Goal: Task Accomplishment & Management: Use online tool/utility

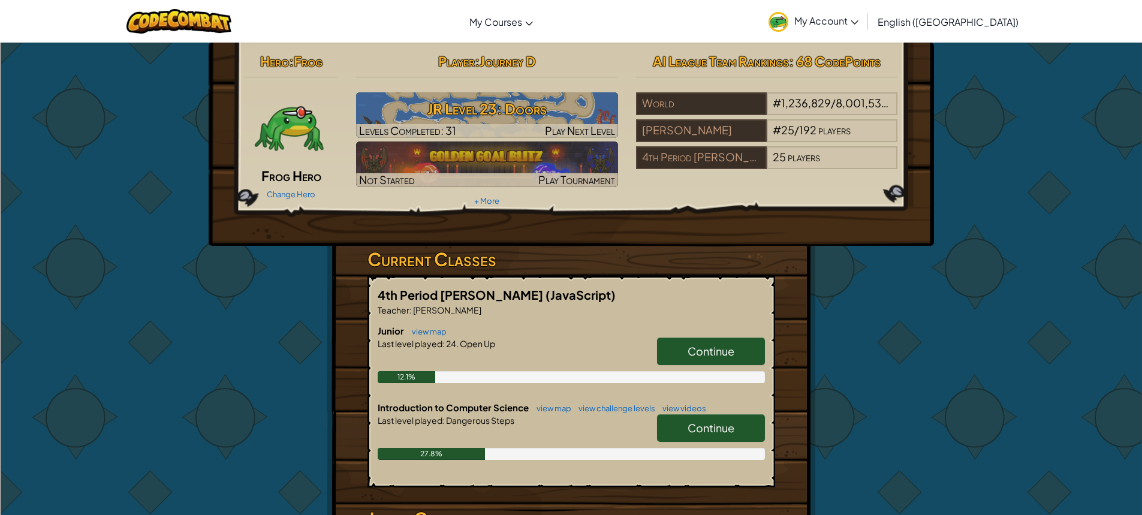
click at [279, 116] on img at bounding box center [289, 128] width 72 height 72
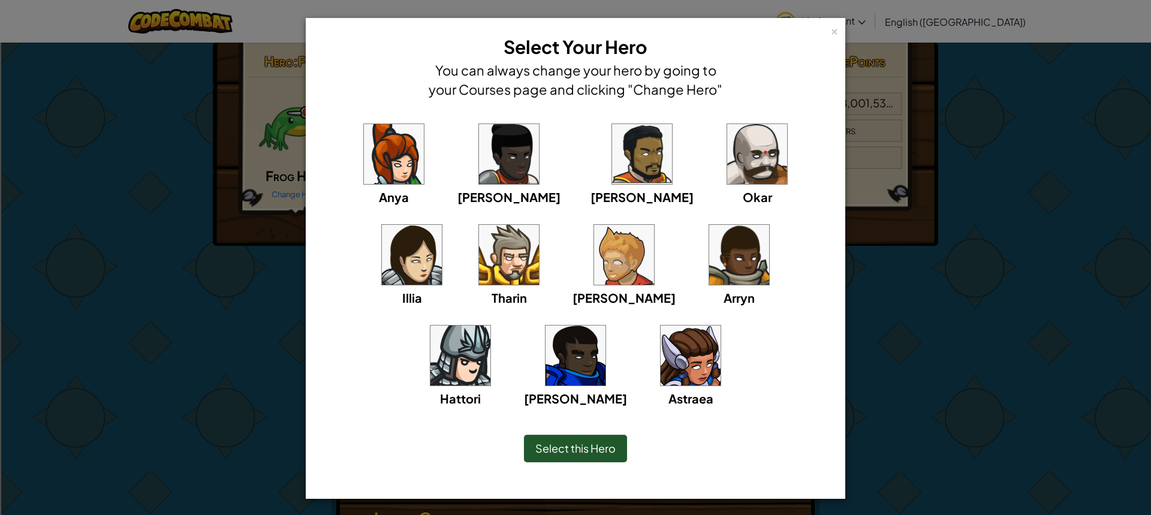
click at [1048, 360] on div "× Select Your Hero You can always change your hero by going to your Courses pag…" at bounding box center [575, 257] width 1151 height 515
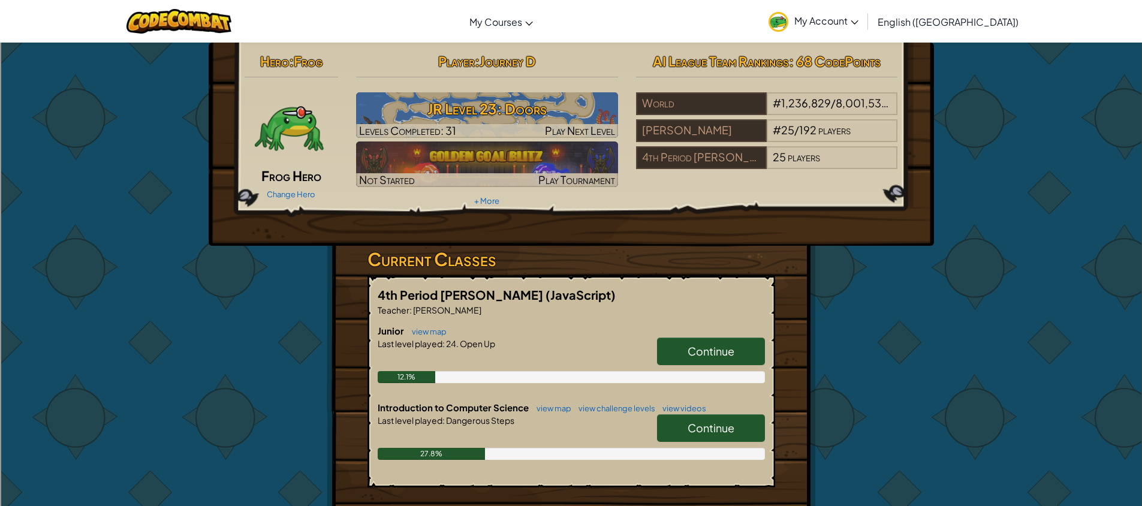
click at [712, 437] on link "Continue" at bounding box center [711, 428] width 108 height 28
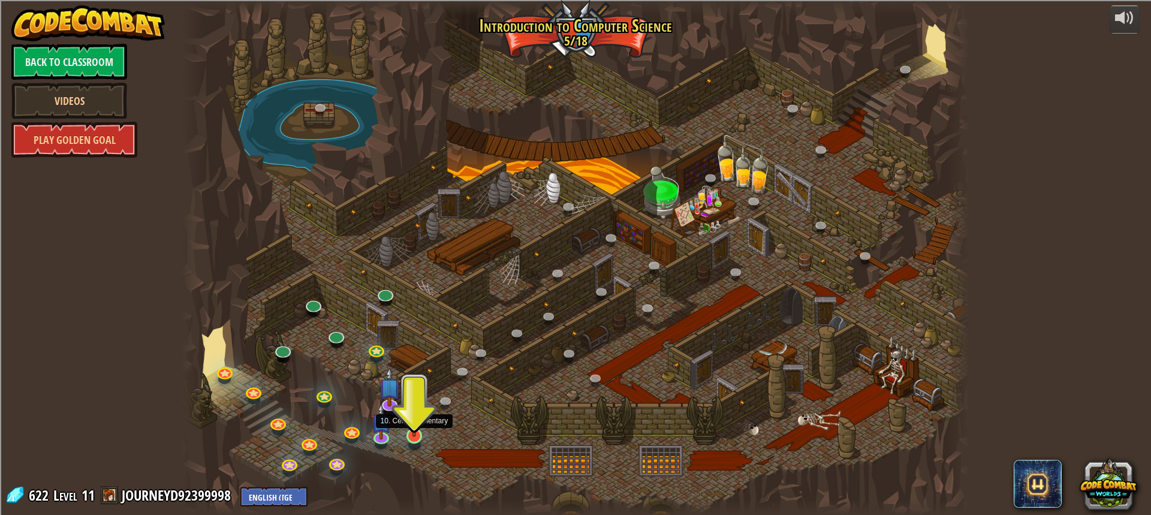
click at [409, 422] on img at bounding box center [414, 413] width 20 height 47
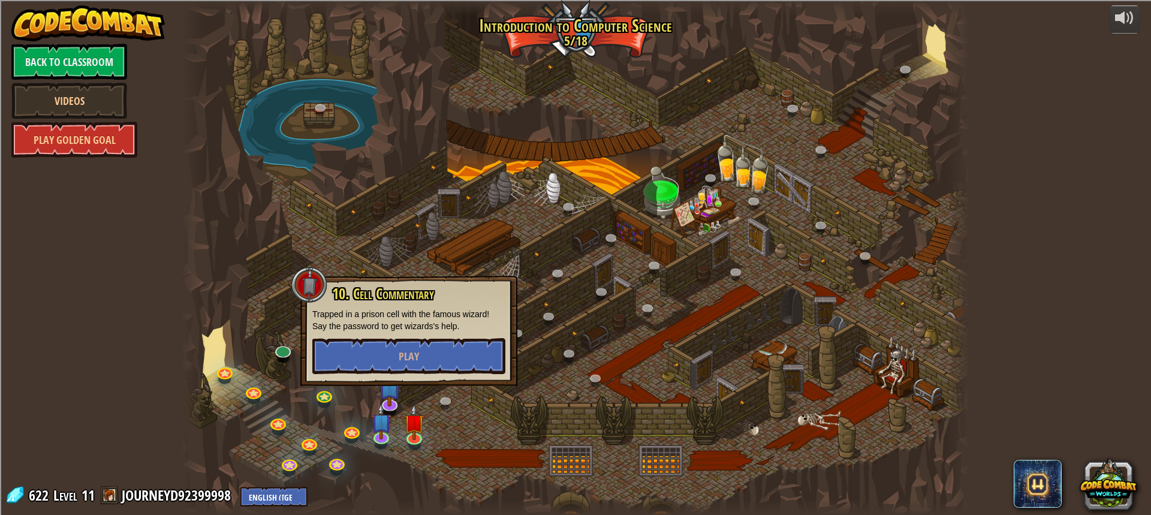
click at [417, 333] on div "10. Cell Commentary Trapped in a prison cell with the famous wizard! Say the pa…" at bounding box center [408, 330] width 193 height 88
click at [416, 359] on span "Play" at bounding box center [409, 356] width 20 height 15
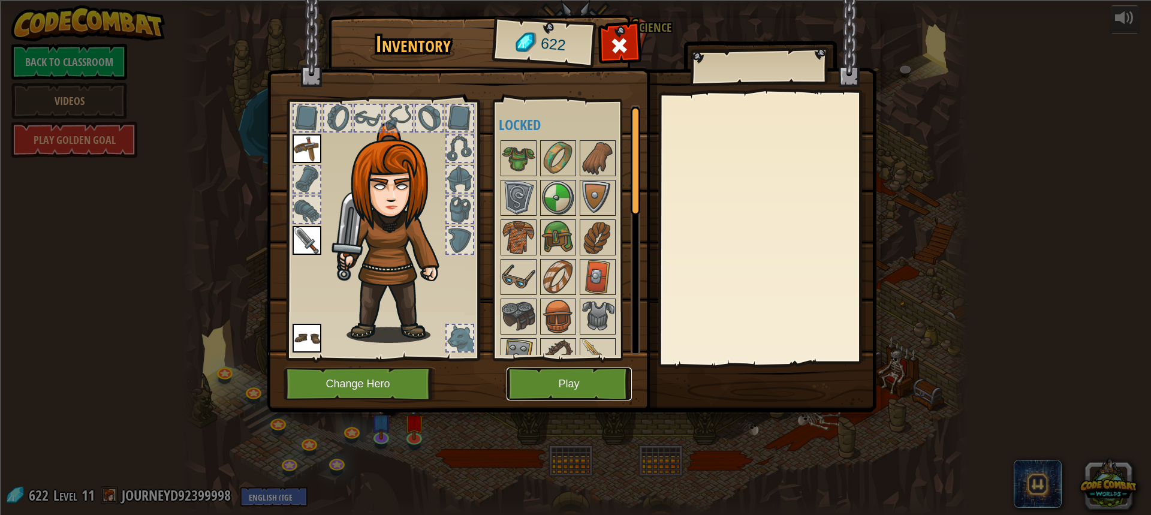
click at [553, 380] on button "Play" at bounding box center [569, 384] width 125 height 33
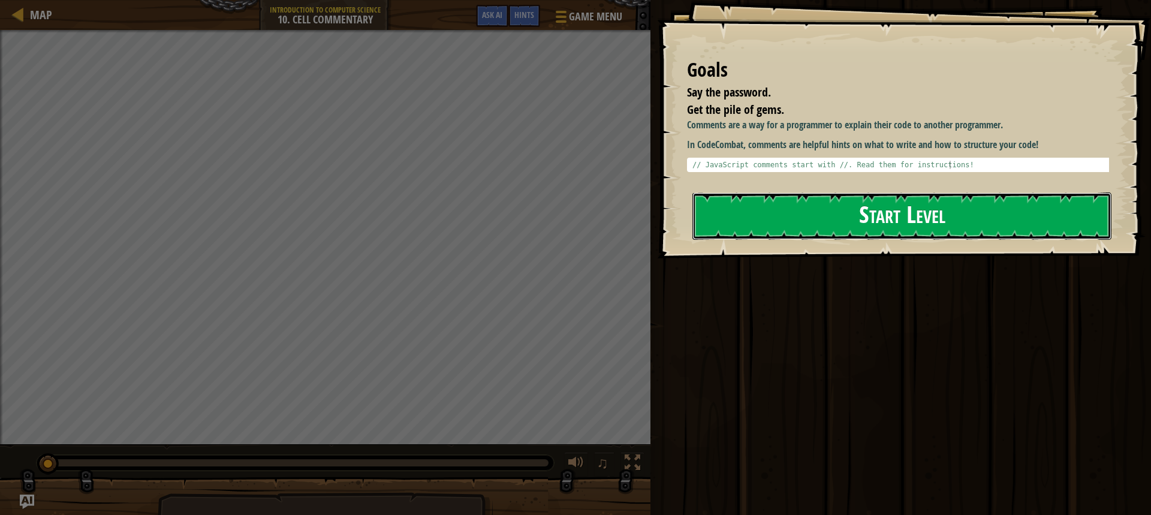
click at [826, 218] on button "Start Level" at bounding box center [902, 215] width 419 height 47
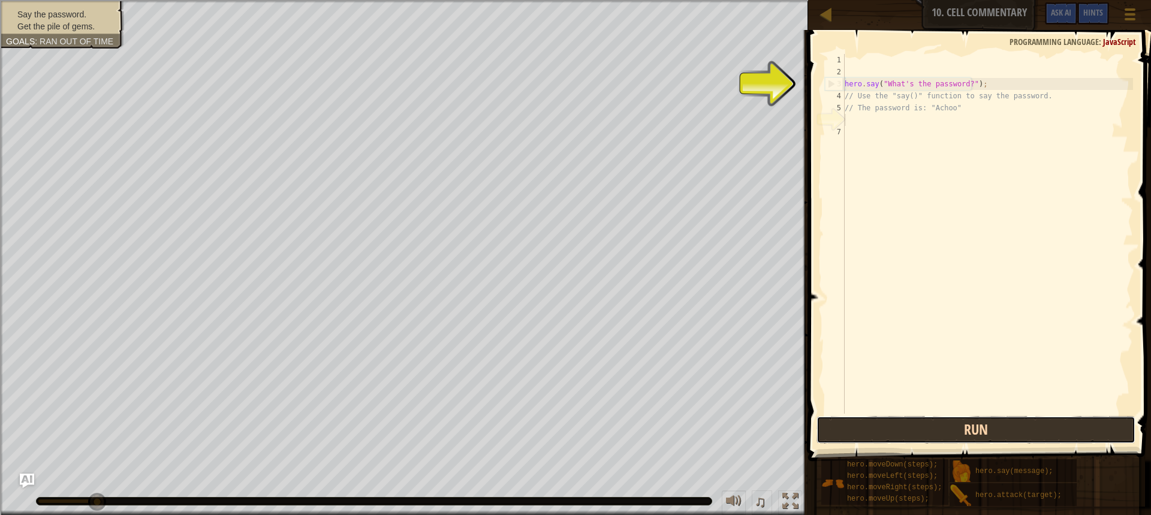
click at [941, 426] on button "Run" at bounding box center [976, 430] width 319 height 28
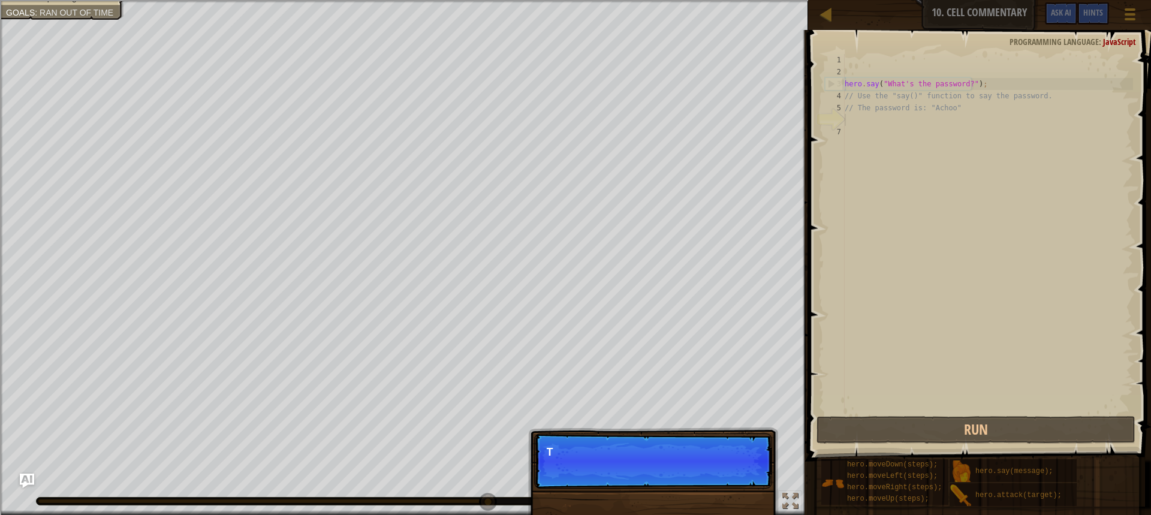
scroll to position [5, 0]
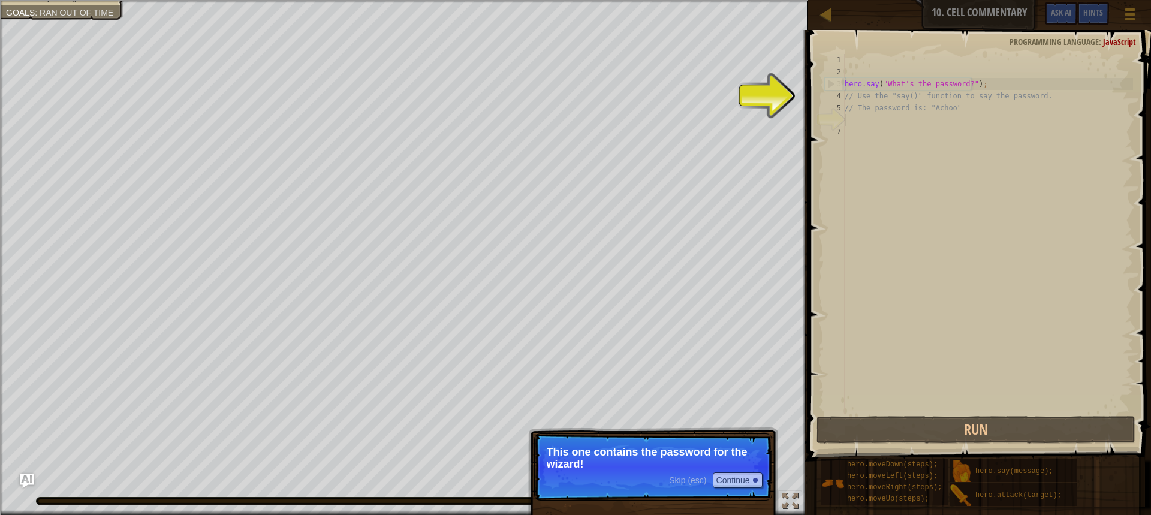
click at [618, 450] on p "This one contains the password for the wizard!" at bounding box center [653, 458] width 213 height 24
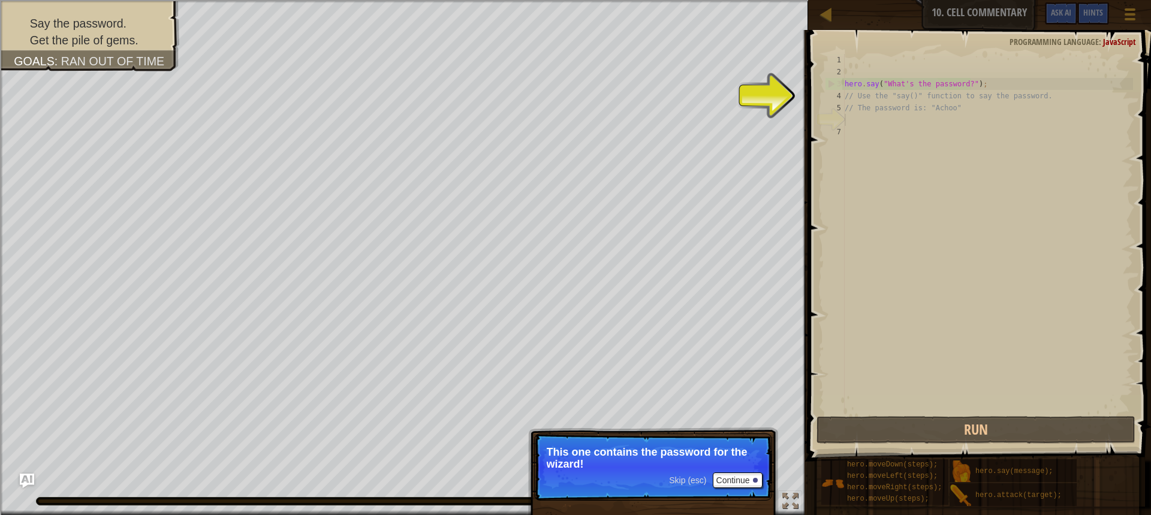
click at [736, 471] on p "Skip (esc) Continue This one contains the password for the wizard!" at bounding box center [653, 466] width 238 height 67
click at [736, 474] on button "Continue" at bounding box center [738, 480] width 50 height 16
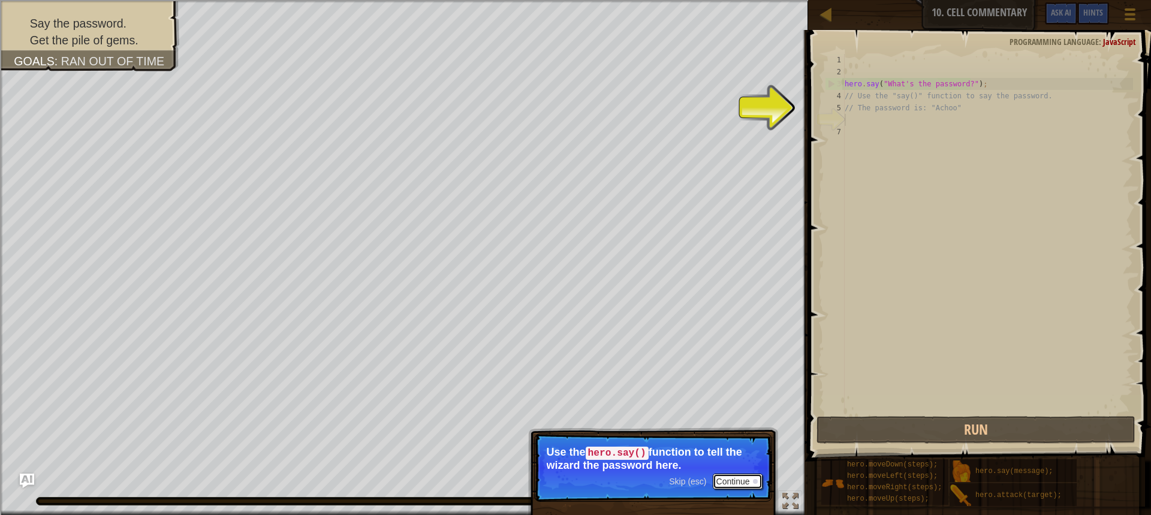
click at [742, 477] on button "Continue" at bounding box center [738, 482] width 50 height 16
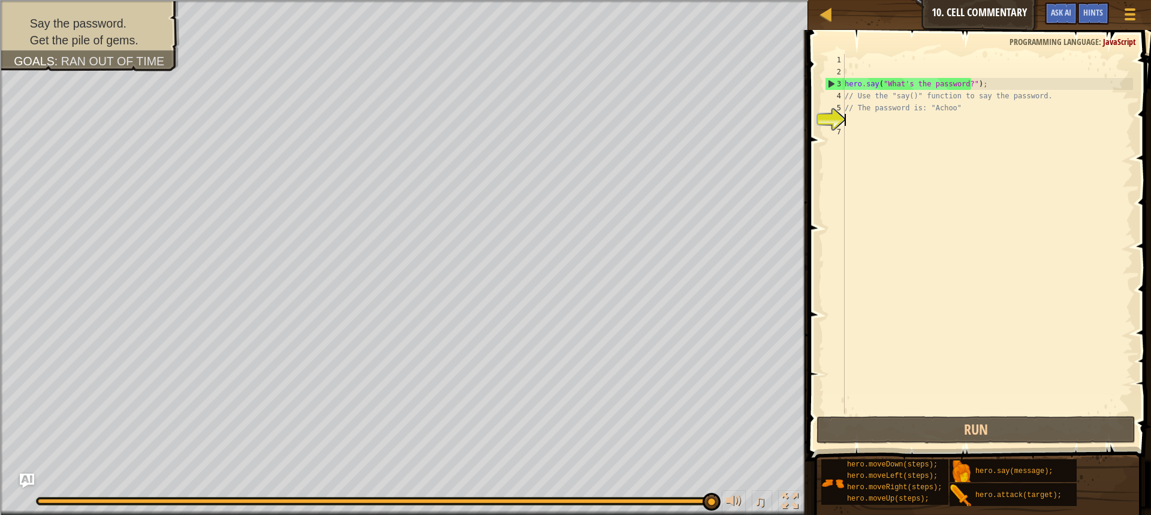
click at [863, 123] on div "hero . say ( "What's the password?" ) ; // Use the "say()" function to say the …" at bounding box center [987, 246] width 291 height 384
click at [955, 85] on div "hero . say ( "What's the password?" ) ; // Use the "say()" function to say the …" at bounding box center [987, 246] width 291 height 384
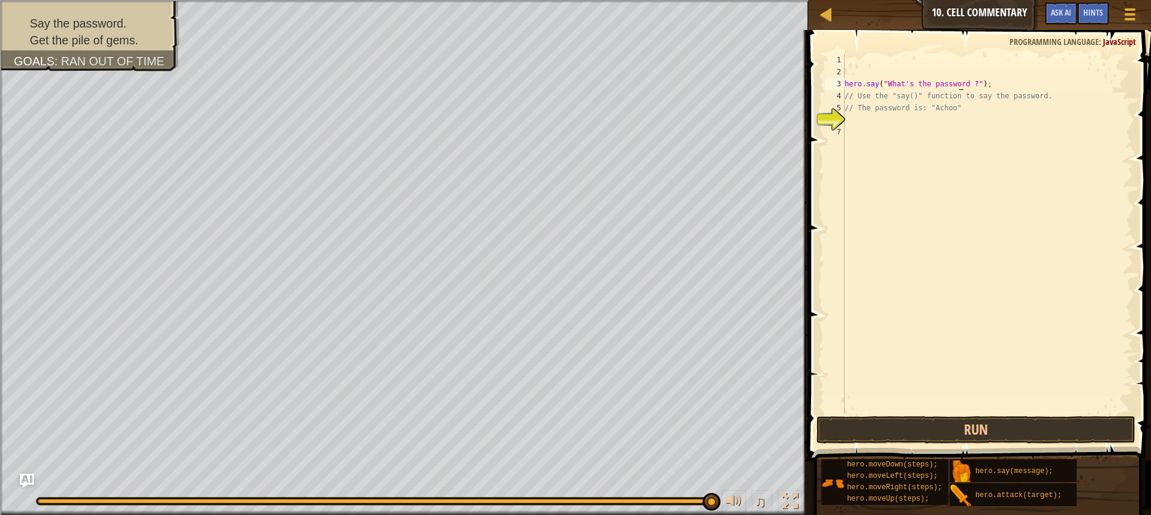
type textarea "hero.say("What's the passwor ?");"
click at [935, 85] on div "hero . say ( "What's the passwor ?" ) ; // Use the "say()" function to say the …" at bounding box center [987, 246] width 291 height 384
type textarea "hero.say("What's the passwor );"
click at [1012, 435] on button "Run" at bounding box center [976, 430] width 319 height 28
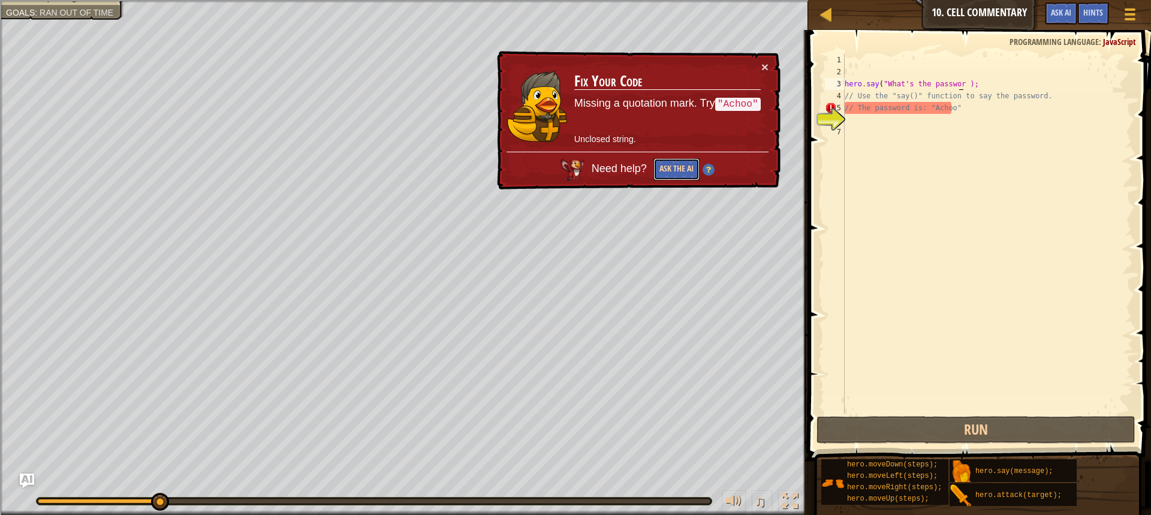
click at [677, 173] on button "Ask the AI" at bounding box center [677, 169] width 46 height 22
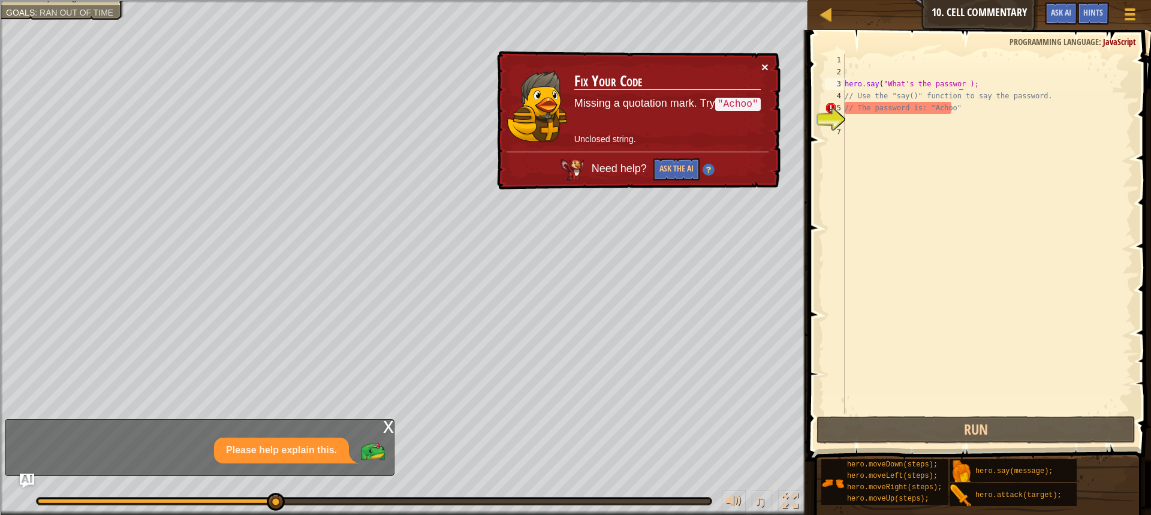
click at [763, 61] on button "×" at bounding box center [764, 67] width 7 height 13
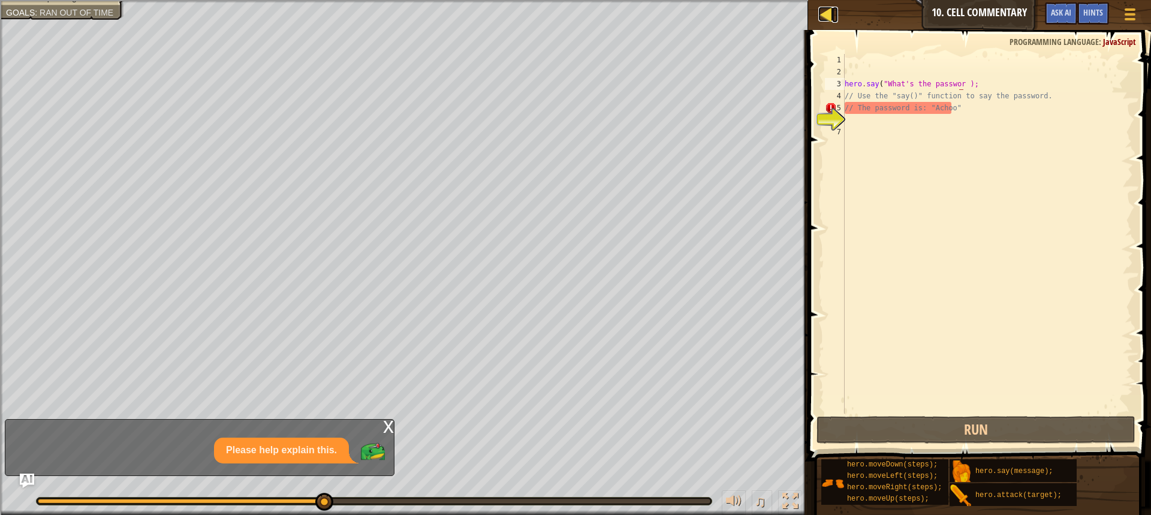
click at [831, 10] on div at bounding box center [825, 14] width 15 height 15
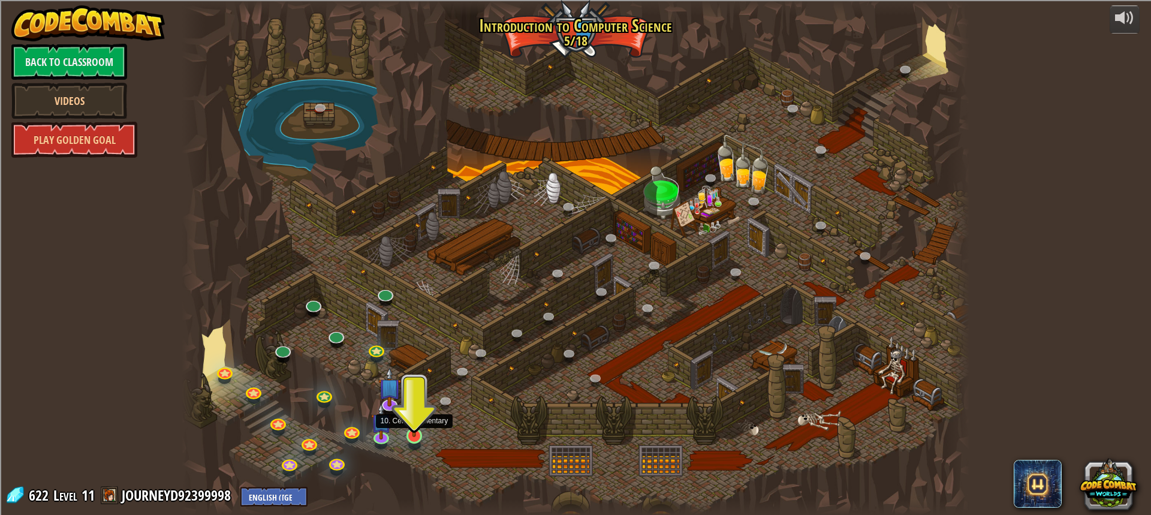
click at [414, 419] on img at bounding box center [414, 413] width 20 height 47
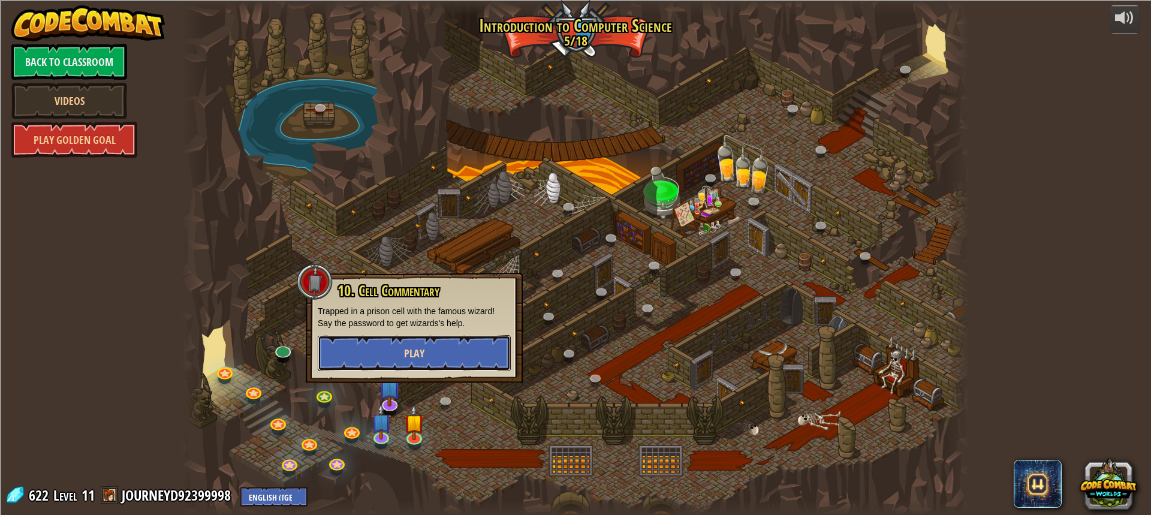
click at [433, 362] on button "Play" at bounding box center [414, 353] width 193 height 36
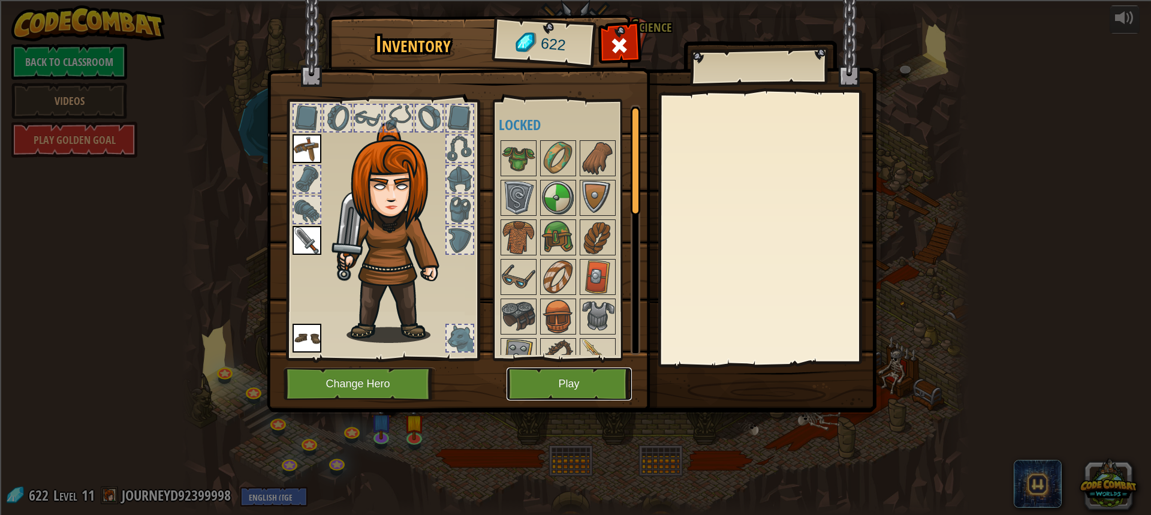
click at [543, 396] on button "Play" at bounding box center [569, 384] width 125 height 33
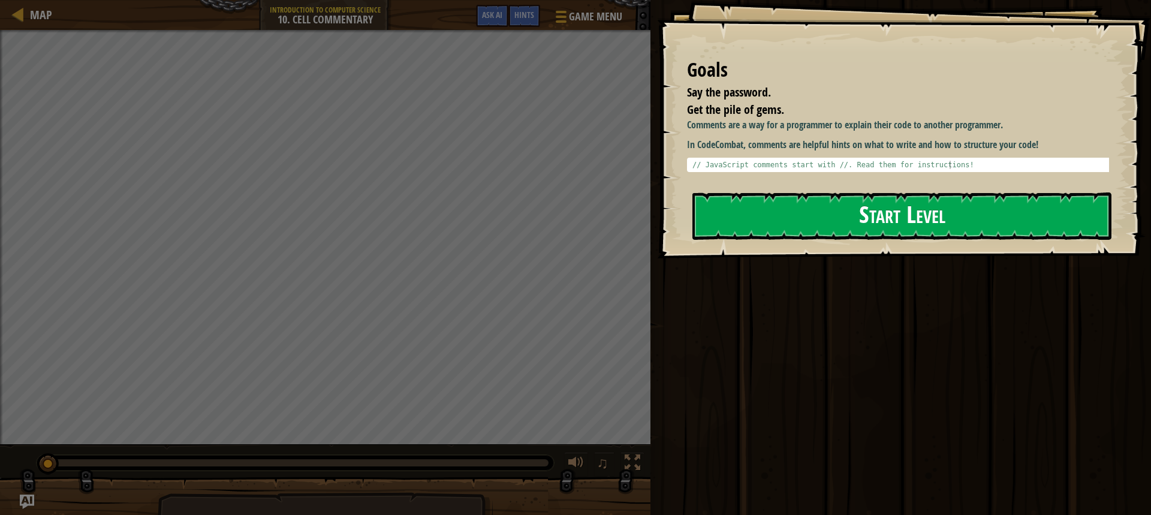
click at [751, 234] on button "Start Level" at bounding box center [902, 215] width 419 height 47
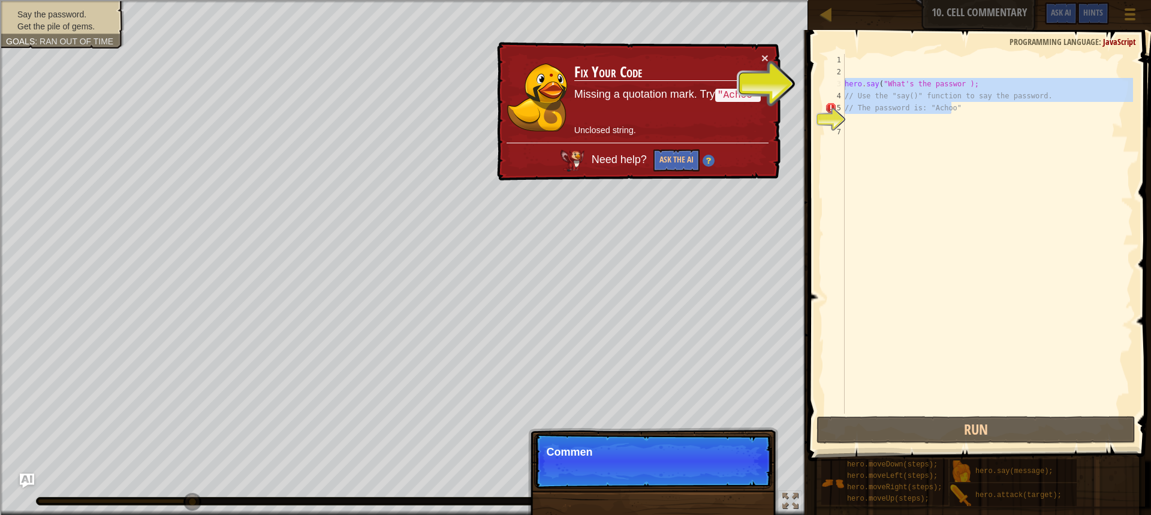
drag, startPoint x: 997, startPoint y: 105, endPoint x: 843, endPoint y: 82, distance: 155.9
click at [843, 82] on div "1 2 3 4 5 6 7 hero . say ( "What's the passwor ); // Use the "say()" function t…" at bounding box center [978, 234] width 311 height 360
type textarea "hero.say("What's the passwor ); // Use the "say()" function to say the password."
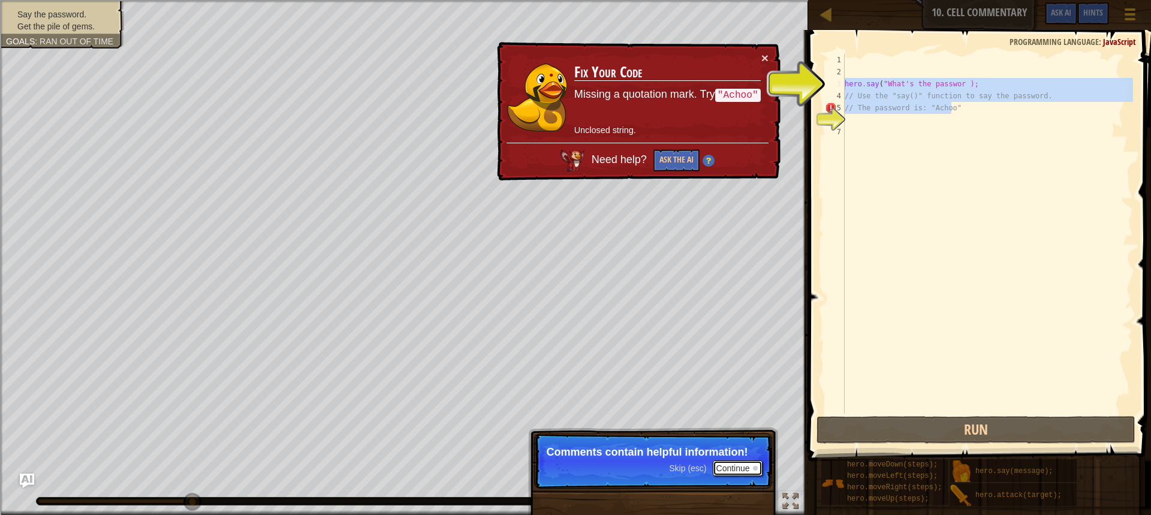
click at [714, 469] on button "Continue" at bounding box center [738, 468] width 50 height 16
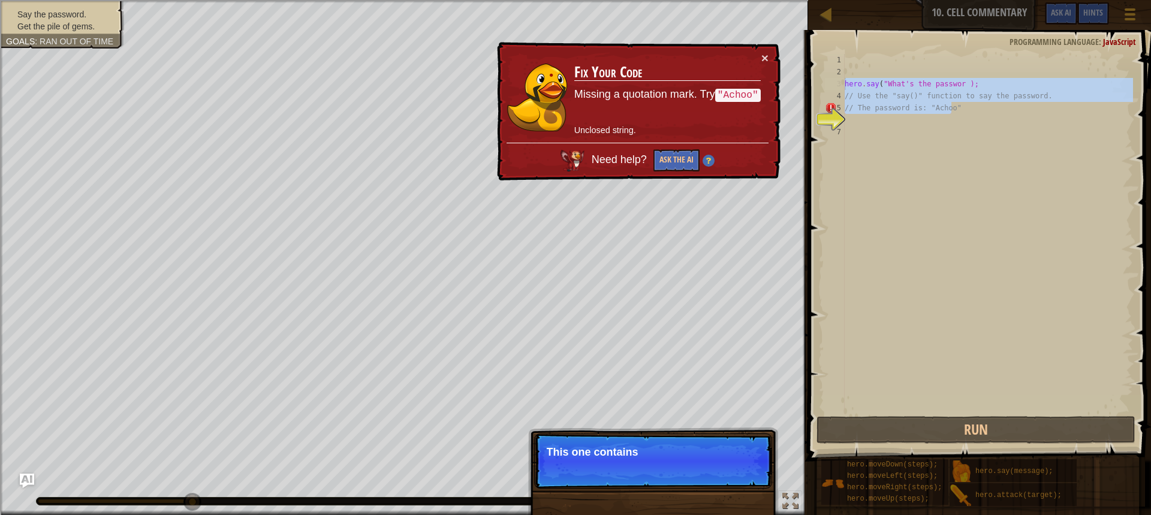
click at [895, 311] on div "hero . say ( "What's the passwor ); // Use the "say()" function to say the pass…" at bounding box center [987, 246] width 291 height 384
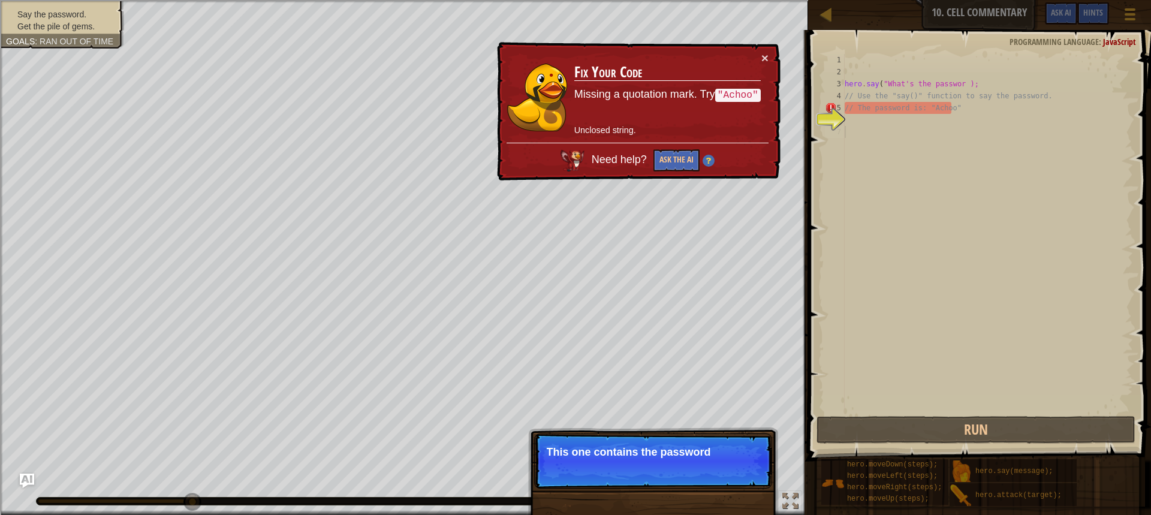
drag, startPoint x: 580, startPoint y: 492, endPoint x: 643, endPoint y: 433, distance: 86.5
click at [589, 475] on div "Skip (esc) Continue This one contains the password" at bounding box center [653, 521] width 250 height 177
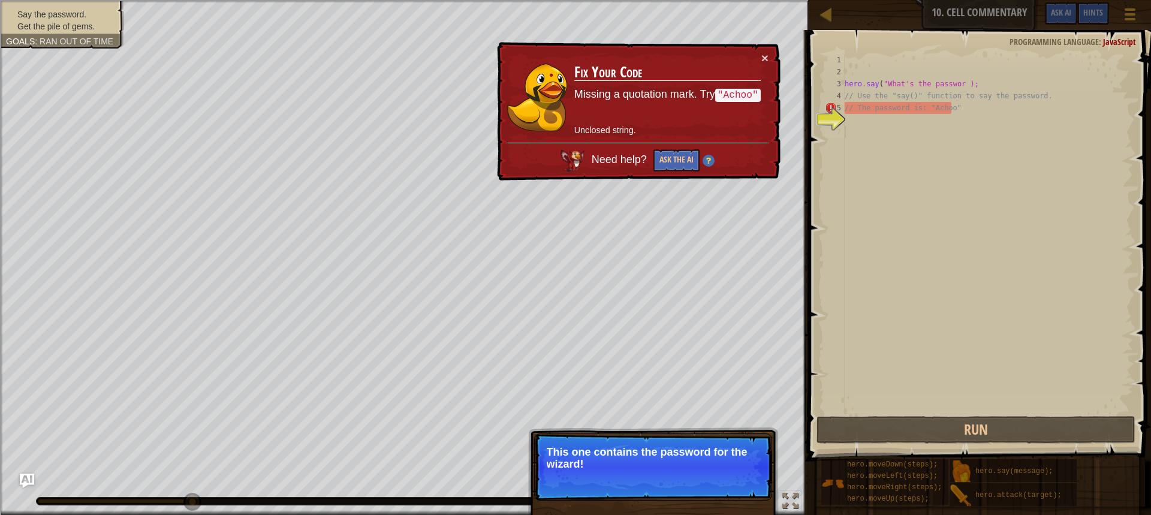
type textarea "// The password is: "Achoo""
click at [1003, 105] on div "hero . say ( "What's the passwor ); // Use the "say()" function to say the pass…" at bounding box center [987, 246] width 291 height 384
drag, startPoint x: 962, startPoint y: 106, endPoint x: 837, endPoint y: 110, distance: 124.8
click at [837, 110] on div "// The password is: "Achoo" 1 2 3 4 5 6 7 hero . say ( "What's the passwor ); /…" at bounding box center [978, 234] width 311 height 360
drag, startPoint x: 839, startPoint y: 130, endPoint x: 837, endPoint y: 180, distance: 50.4
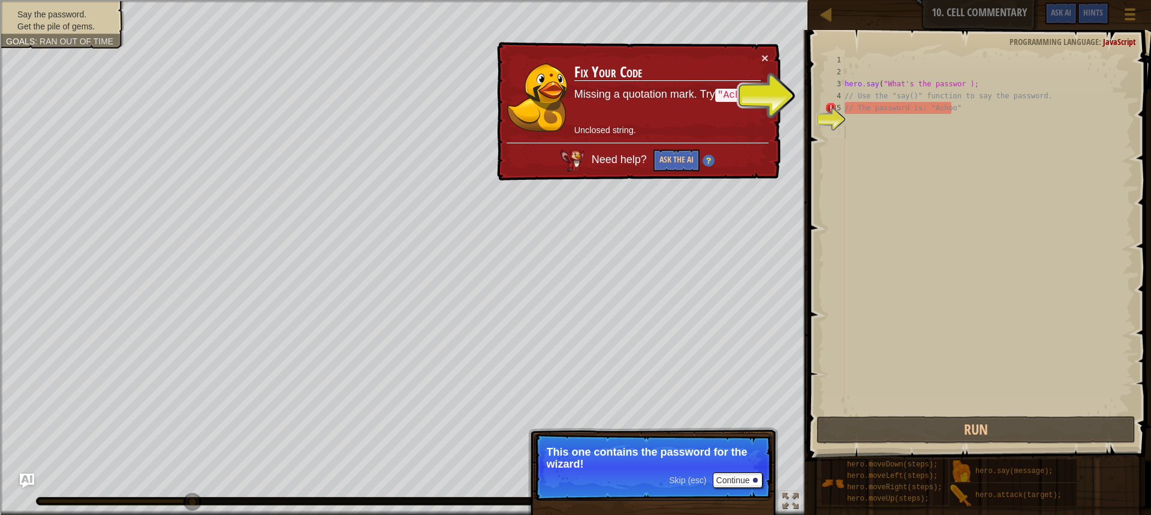
click at [839, 137] on div "7" at bounding box center [835, 132] width 20 height 12
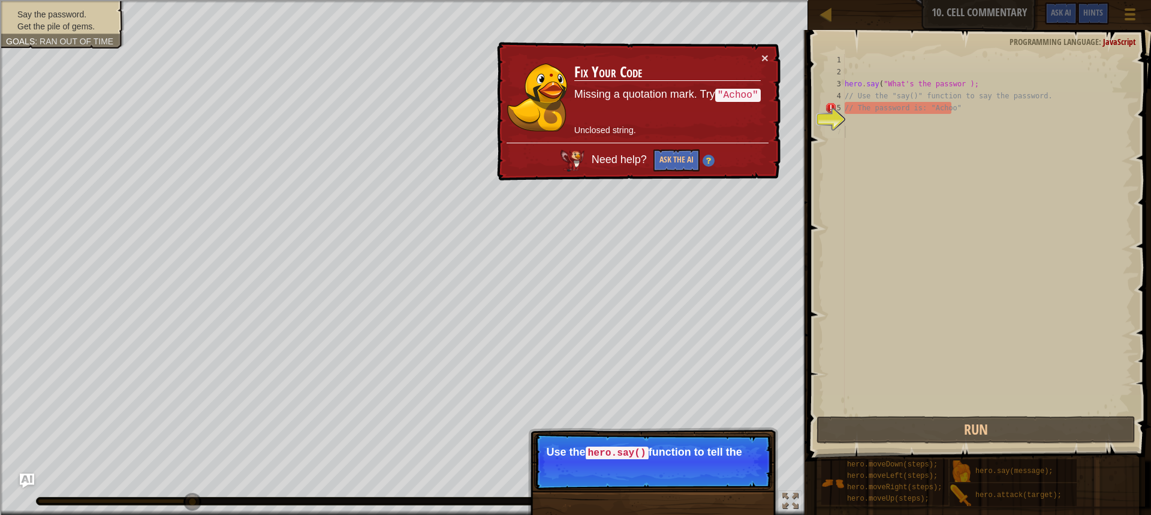
click at [684, 463] on p "Skip (esc) Continue Use the hero.say() function to tell the" at bounding box center [653, 461] width 238 height 56
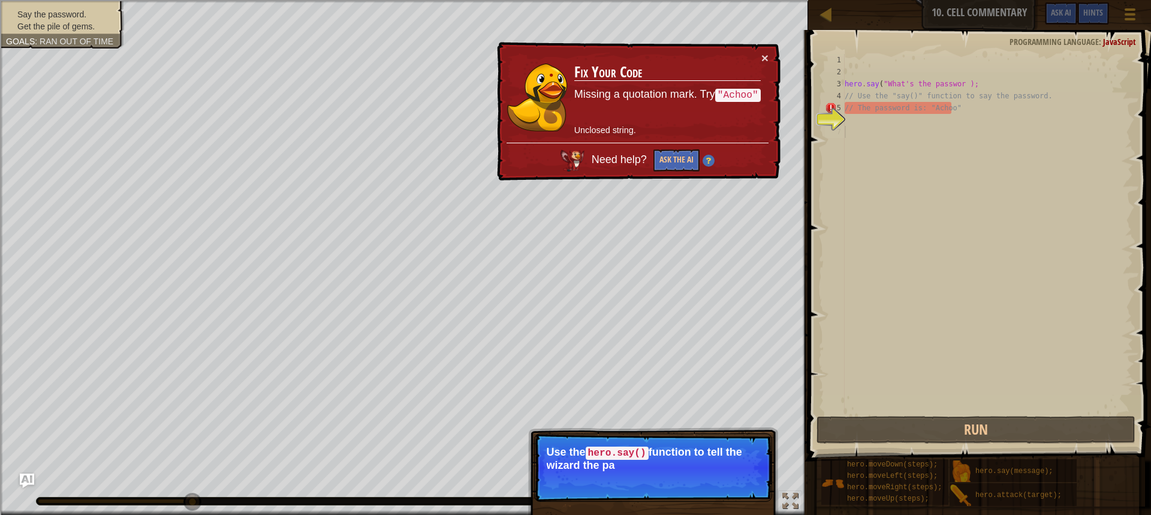
click at [684, 463] on p "Use the hero.say() function to tell the wizard the pa" at bounding box center [653, 458] width 213 height 25
click at [684, 463] on p "Use the hero.say() function to tell the wizard the password" at bounding box center [653, 458] width 213 height 25
click at [684, 463] on p "Use the hero.say() function to tell the wizard the password here." at bounding box center [653, 458] width 213 height 25
drag, startPoint x: 684, startPoint y: 463, endPoint x: 695, endPoint y: 466, distance: 11.8
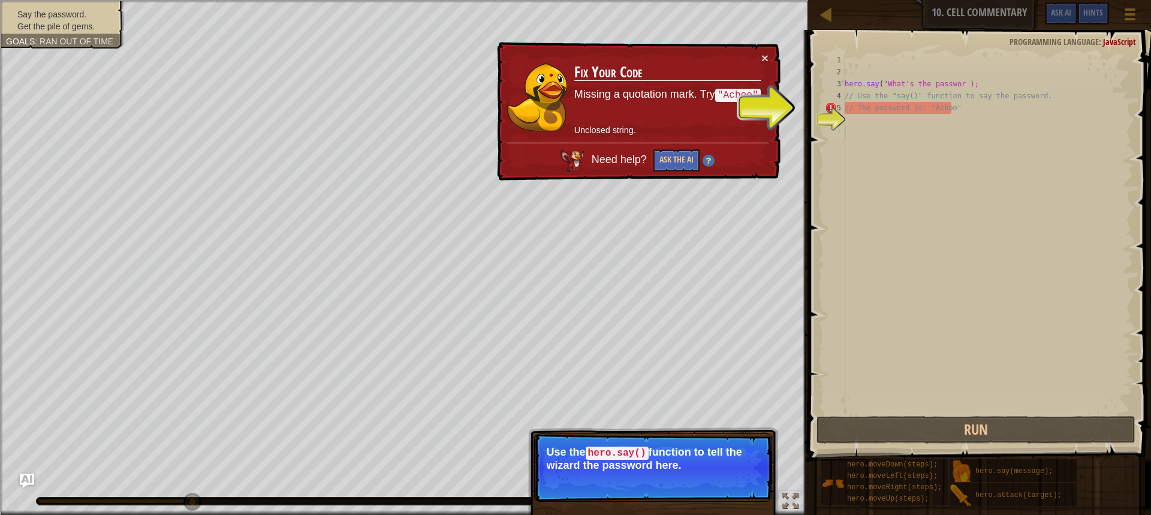
click at [684, 463] on p "Use the hero.say() function to tell the wizard the password here." at bounding box center [653, 458] width 213 height 25
click at [695, 466] on p "Use the hero.say() function to tell the wizard the password here." at bounding box center [653, 458] width 213 height 25
click at [701, 460] on p "Use the hero.say() function to tell the wizard the password here." at bounding box center [653, 458] width 213 height 25
drag, startPoint x: 701, startPoint y: 460, endPoint x: 727, endPoint y: 491, distance: 40.0
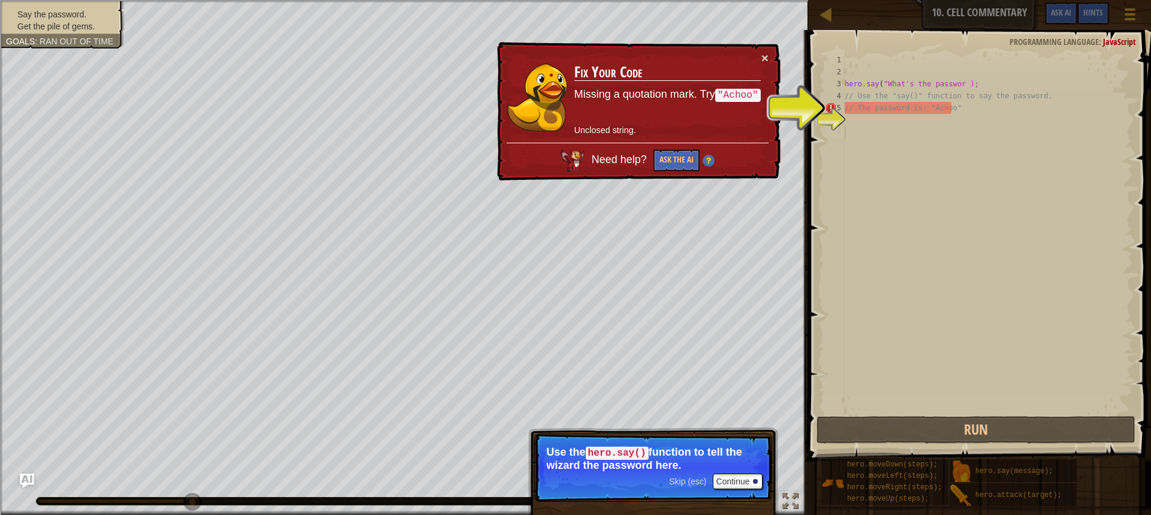
click at [727, 491] on p "Skip (esc) Continue Use the hero.say() function to tell the wizard the password…" at bounding box center [653, 467] width 238 height 68
click at [713, 483] on button "Continue" at bounding box center [738, 482] width 50 height 16
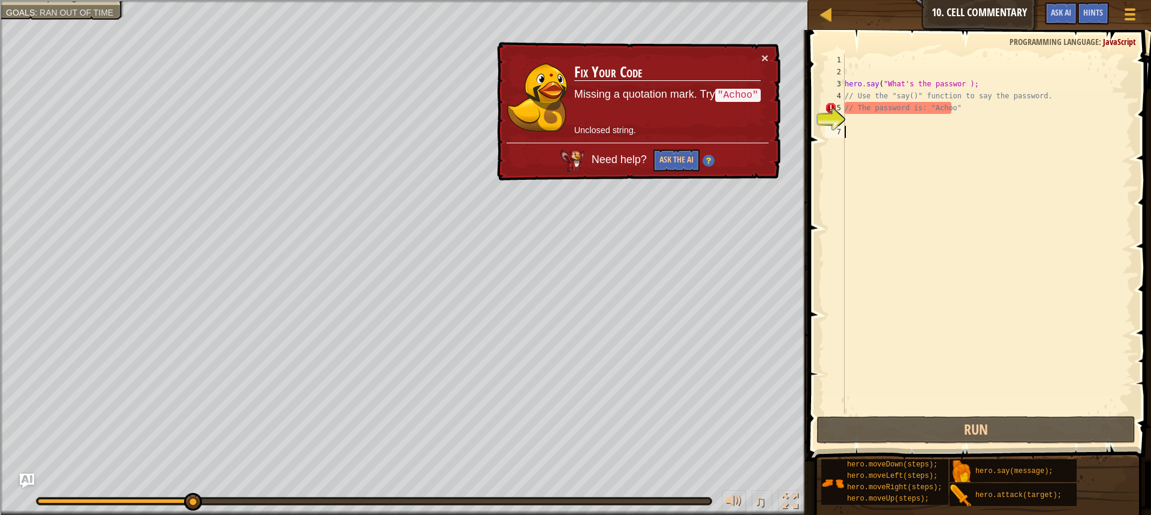
scroll to position [5, 0]
drag, startPoint x: 1124, startPoint y: 56, endPoint x: 994, endPoint y: 68, distance: 130.7
click at [994, 68] on div "hero . say ( "What's the passwor ); // Use the "say()" function to say the pass…" at bounding box center [987, 246] width 291 height 384
drag, startPoint x: 959, startPoint y: 123, endPoint x: 895, endPoint y: 116, distance: 65.1
click at [895, 116] on div "hero . say ( "What's the passwor ); // Use the "say()" function to say the pass…" at bounding box center [987, 246] width 291 height 384
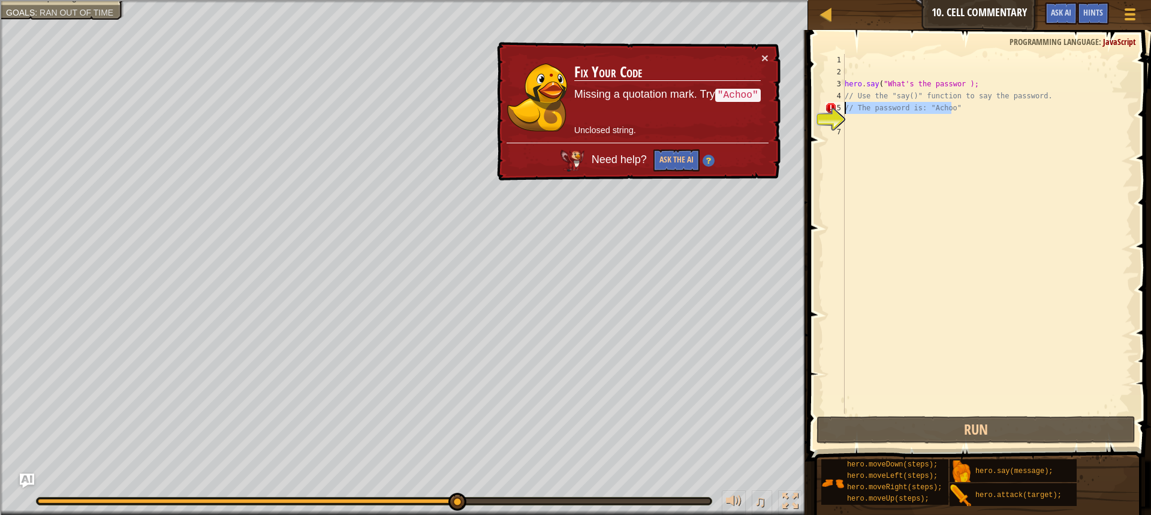
drag, startPoint x: 968, startPoint y: 113, endPoint x: 841, endPoint y: 103, distance: 126.9
click at [841, 103] on div "1 2 3 4 5 6 7 hero . say ( "What's the passwor ); // Use the "say()" function t…" at bounding box center [978, 234] width 311 height 360
type textarea "// The password is: "Achoo""
click at [898, 181] on div "hero . say ( "What's the passwor ); // Use the "say()" function to say the pass…" at bounding box center [987, 246] width 291 height 384
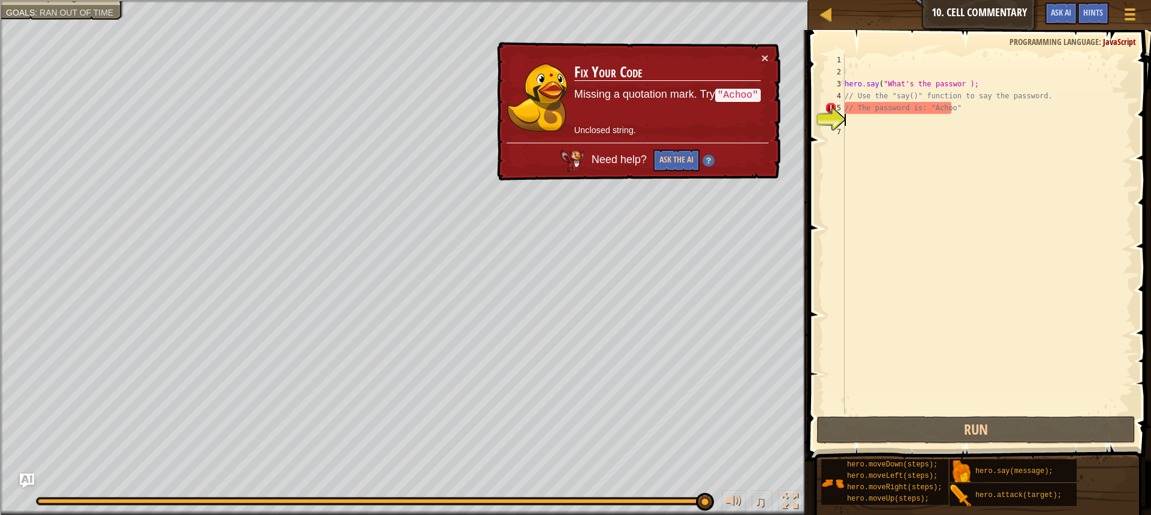
click at [858, 123] on div "hero . say ( "What's the passwor ); // Use the "say()" function to say the pass…" at bounding box center [987, 246] width 291 height 384
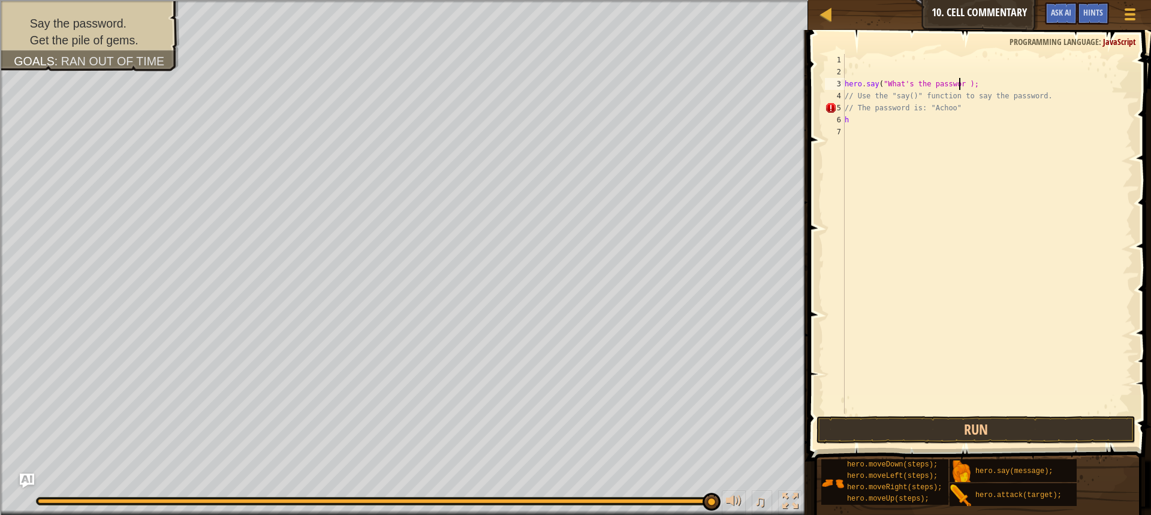
click at [958, 83] on div "hero . say ( "What's the passwor ); // Use the "say()" function to say the pass…" at bounding box center [987, 246] width 291 height 384
click at [953, 84] on div "hero . say ( "What's the passwor ); // Use the "say()" function to say the pass…" at bounding box center [987, 246] width 291 height 384
click at [860, 120] on div "hero . say ( "What's the passwor ); // Use the "say()" function to say the pass…" at bounding box center [987, 246] width 291 height 384
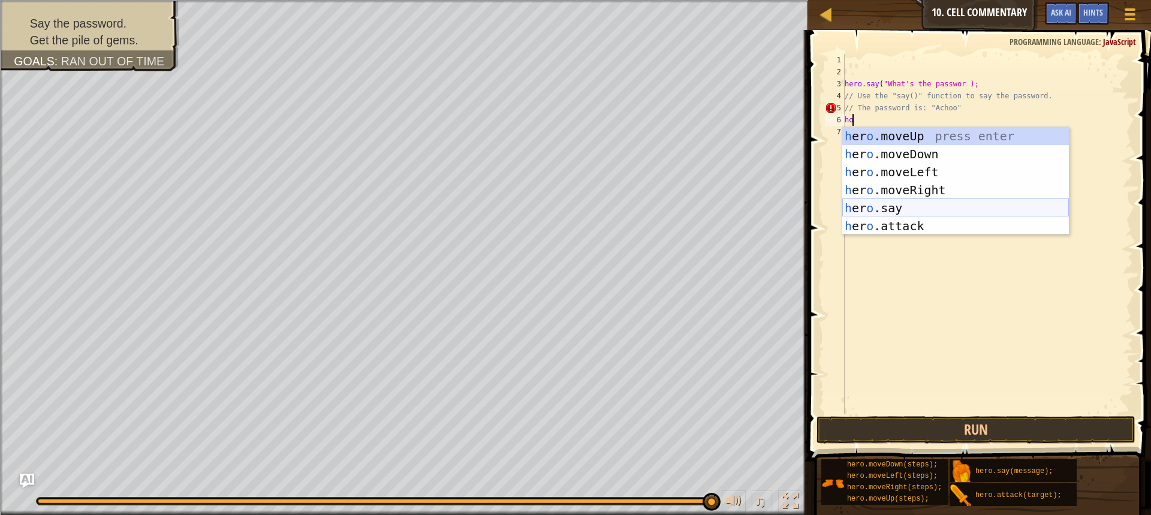
click at [901, 200] on div "h [PERSON_NAME]moveUp press enter h [PERSON_NAME]moveDown press enter h [PERSON…" at bounding box center [955, 199] width 227 height 144
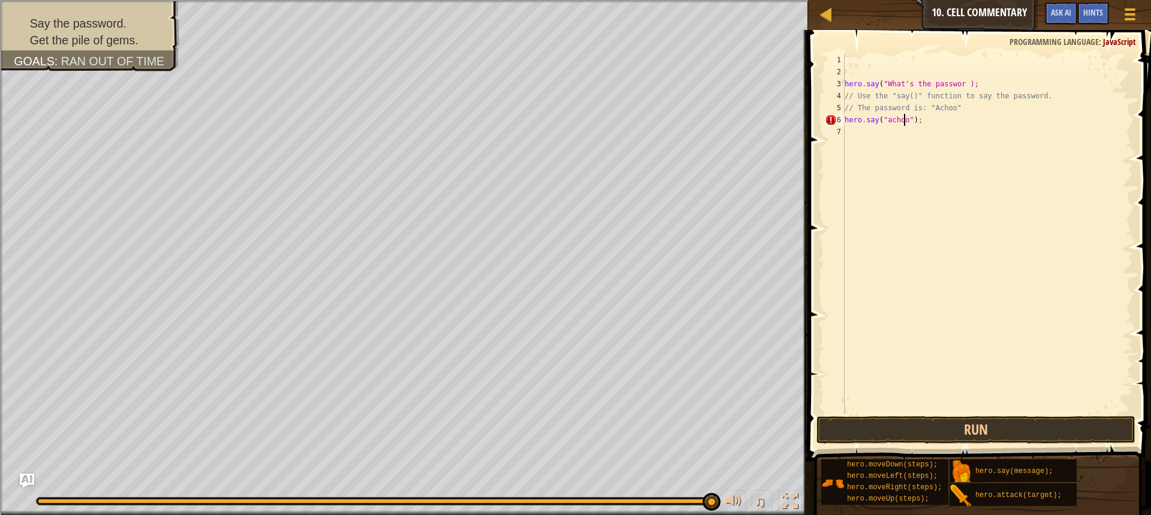
scroll to position [5, 5]
click at [1040, 423] on button "Run" at bounding box center [976, 430] width 319 height 28
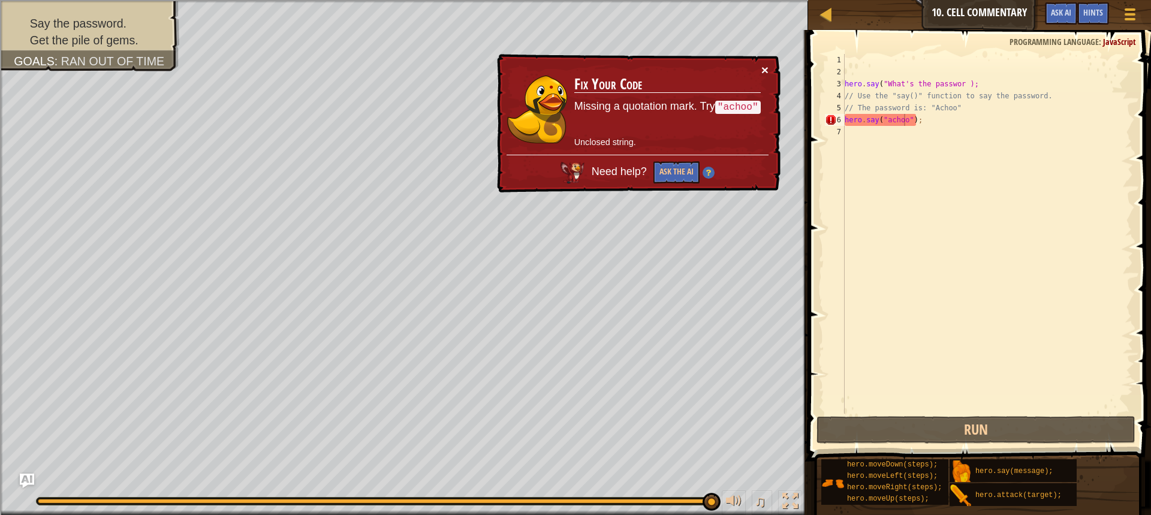
click at [762, 67] on button "×" at bounding box center [766, 71] width 8 height 13
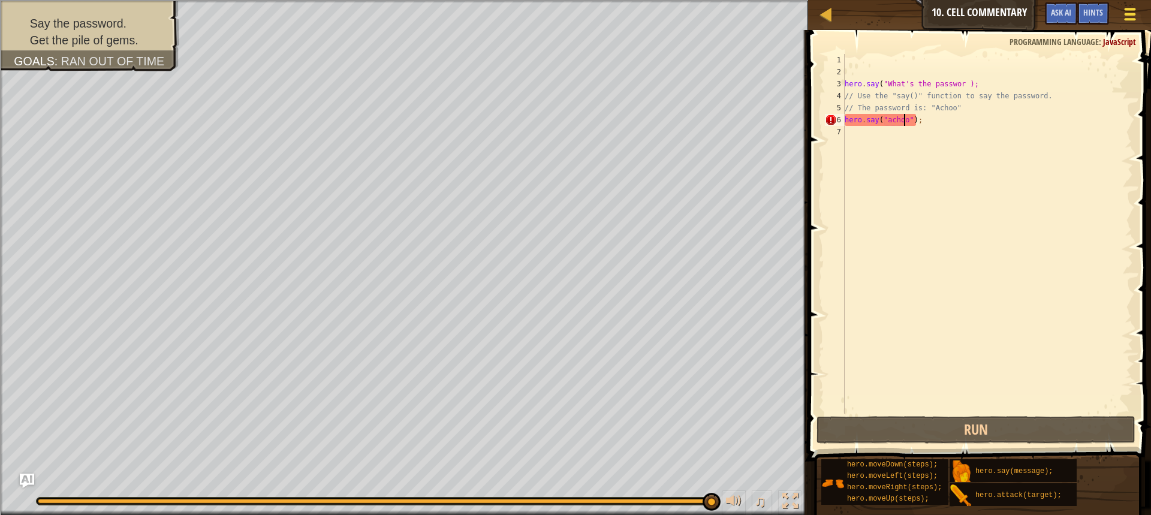
click at [1119, 2] on button "Game Menu" at bounding box center [1131, 16] width 32 height 29
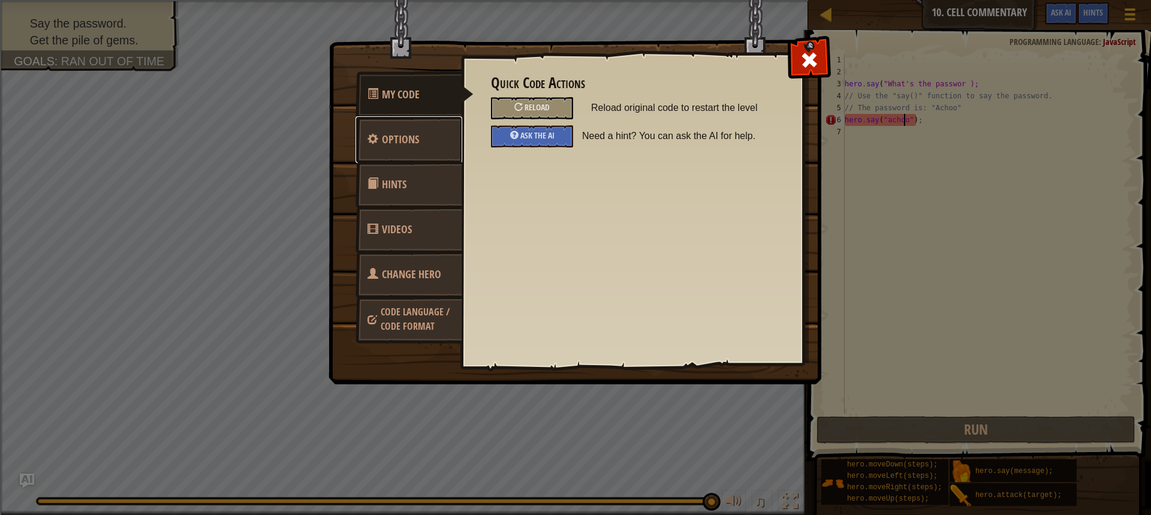
click at [442, 135] on link "Options" at bounding box center [409, 139] width 107 height 47
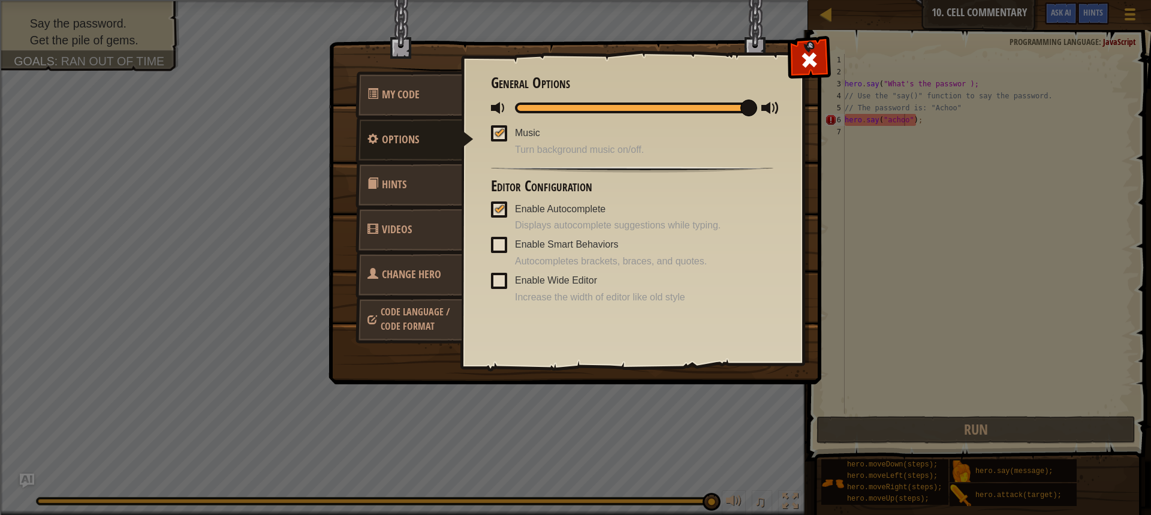
click at [432, 188] on link "Hints" at bounding box center [409, 184] width 107 height 47
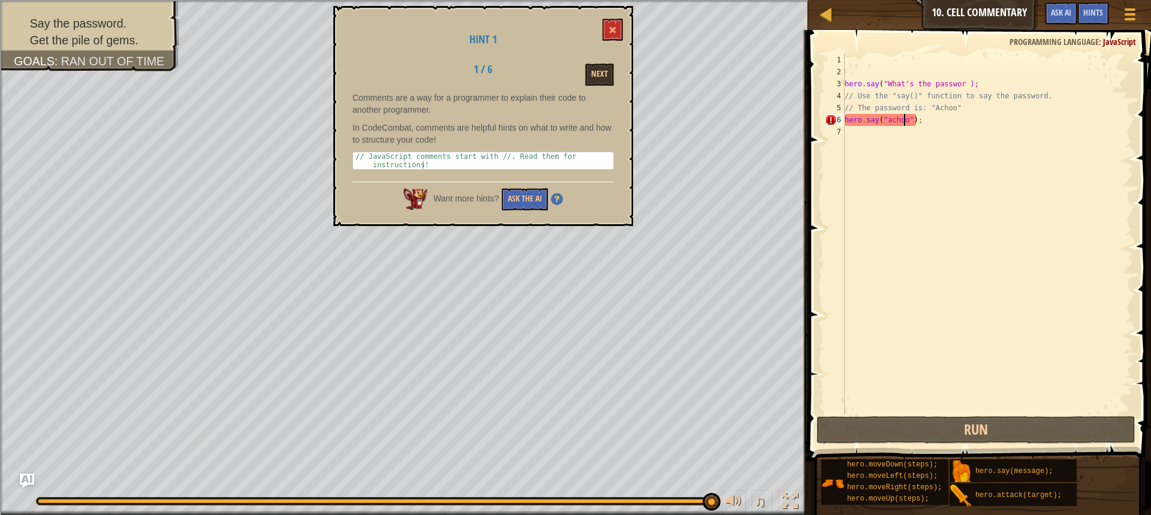
click at [625, 22] on div "Hint 1 1 / 6 Next Comments are a way for a programmer to explain their code to …" at bounding box center [483, 116] width 300 height 220
click at [616, 28] on span at bounding box center [613, 30] width 8 height 8
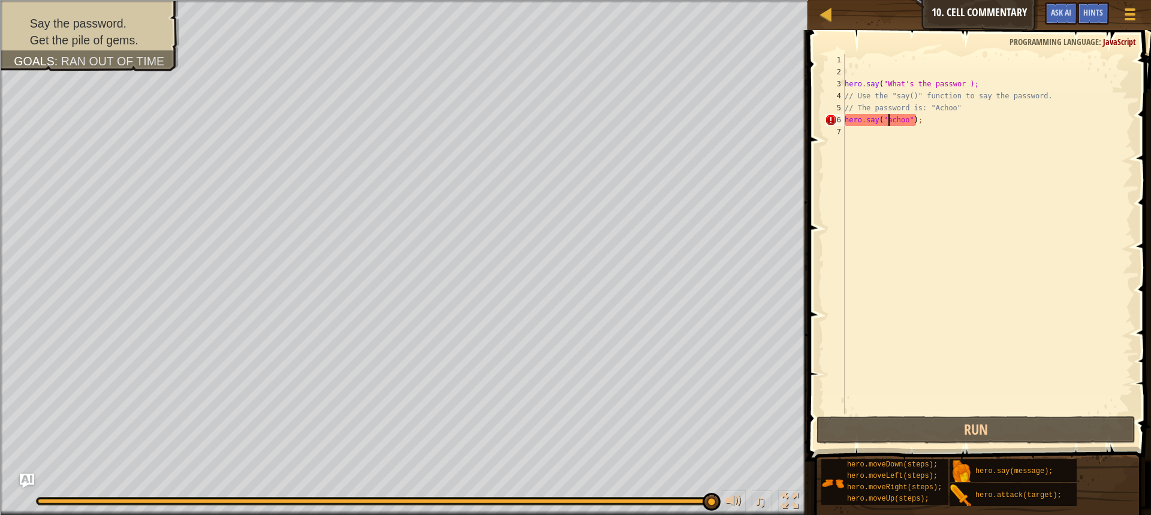
click at [889, 121] on div "hero . say ( "What's the passwor ); // Use the "say()" function to say the pass…" at bounding box center [987, 246] width 291 height 384
click at [964, 427] on button "Run" at bounding box center [976, 430] width 319 height 28
click at [958, 85] on div "hero . say ( "What's the passwor ); // Use the "say()" function to say the pass…" at bounding box center [987, 246] width 291 height 384
click at [954, 84] on div "hero . say ( "What's the passwor ); // Use the "say()" function to say the pass…" at bounding box center [987, 246] width 291 height 384
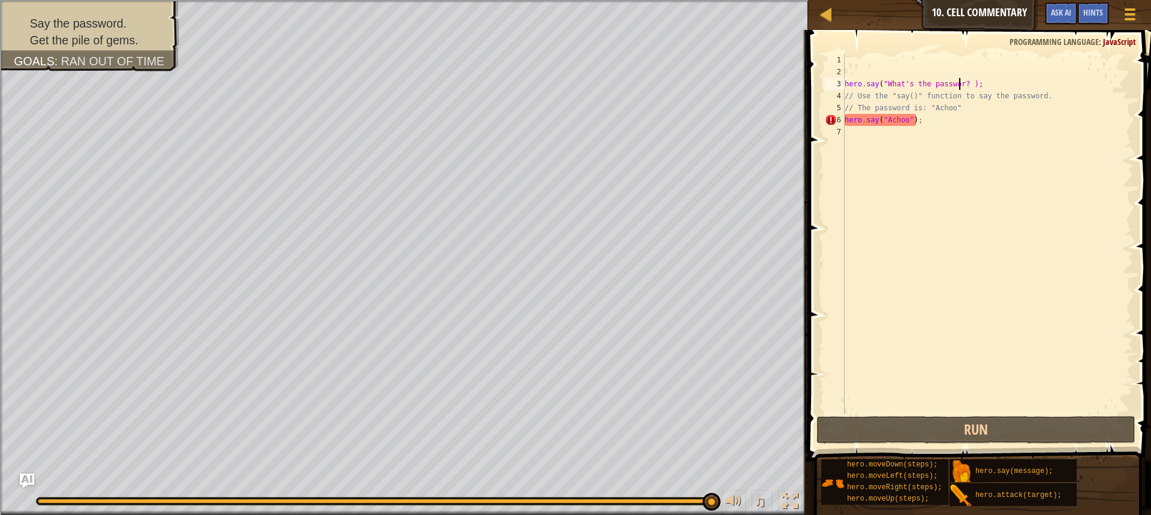
scroll to position [5, 9]
type textarea "hero.say("What's the passwor?" );"
click at [965, 230] on div "hero . say ( "What's the passwor?" ) ; // Use the "say()" function to say the p…" at bounding box center [987, 246] width 291 height 384
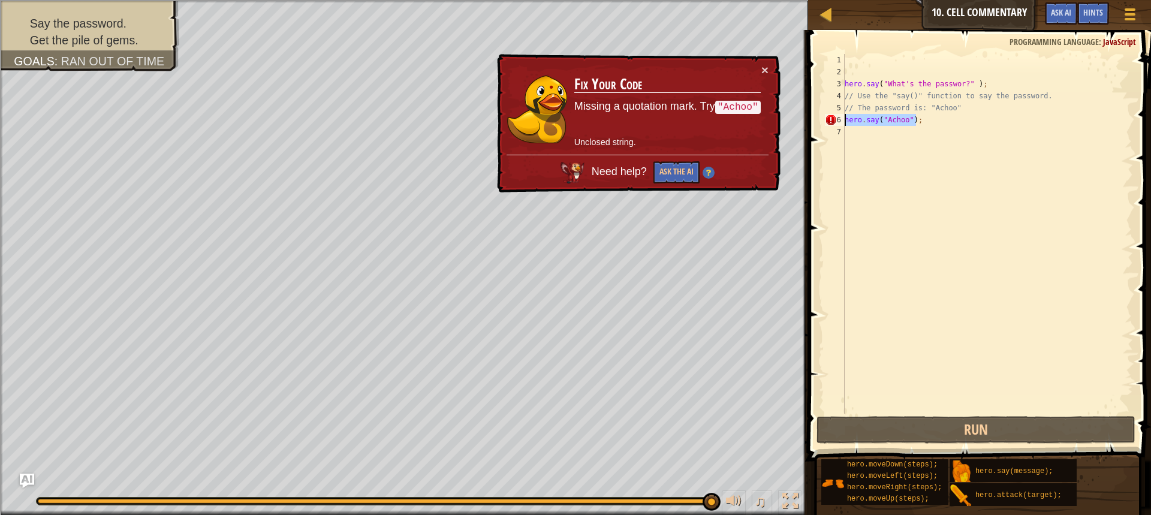
drag, startPoint x: 937, startPoint y: 124, endPoint x: 844, endPoint y: 122, distance: 93.0
click at [844, 122] on div "1 2 3 4 5 6 7 hero . say ( "What's the passwor?" ) ; // Use the "say()" functio…" at bounding box center [978, 234] width 311 height 360
type textarea "hero.say("Achoo");"
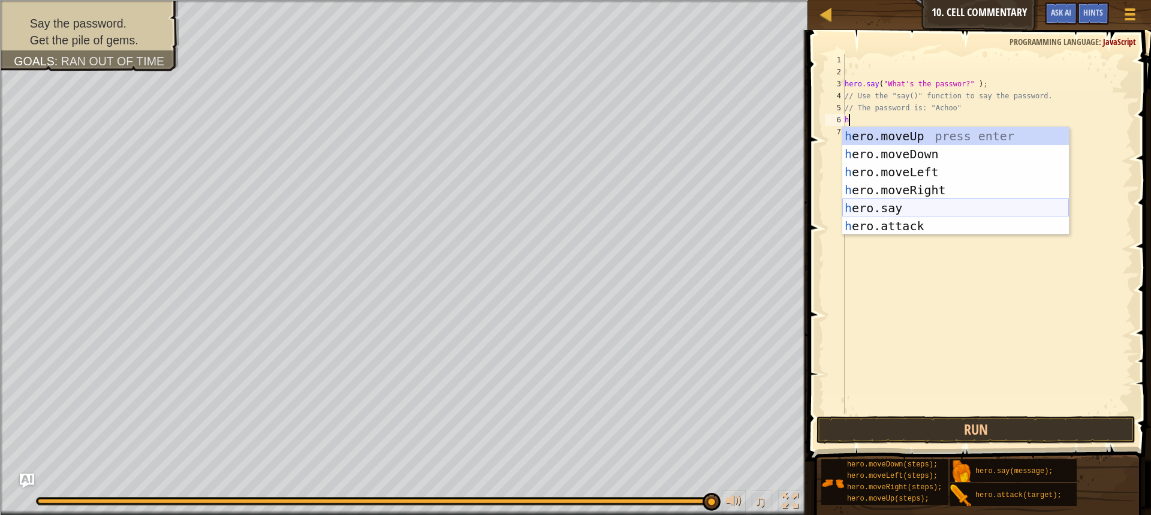
click at [875, 213] on div "h ero.moveUp press enter h ero.moveDown press enter h ero.moveLeft press enter …" at bounding box center [955, 199] width 227 height 144
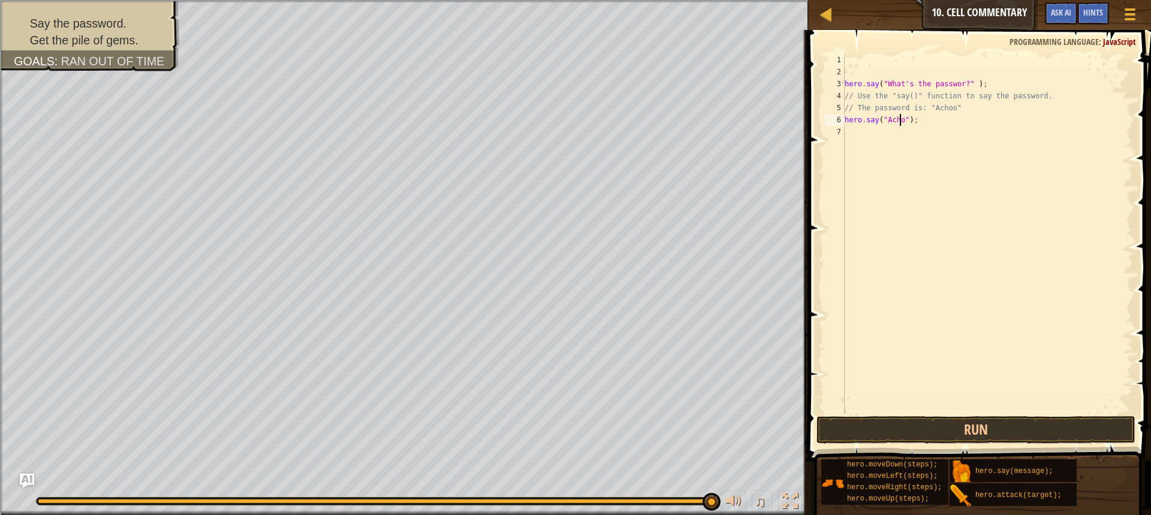
scroll to position [5, 5]
type textarea "hero.say("Achoo");"
click at [956, 431] on button "Run" at bounding box center [976, 430] width 319 height 28
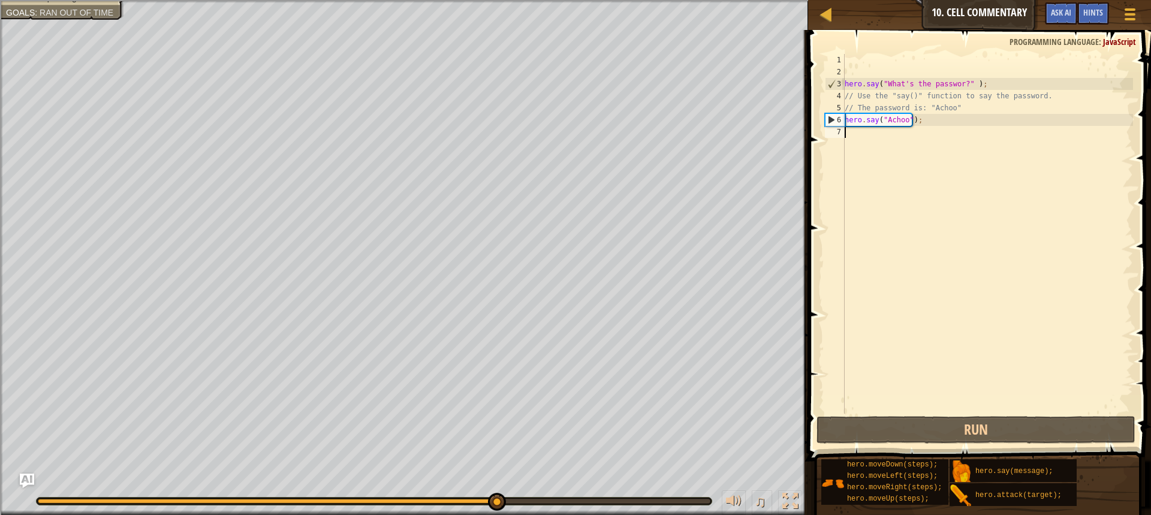
click at [856, 133] on div "hero . say ( "What's the passwor?" ) ; // Use the "say()" function to say the p…" at bounding box center [987, 246] width 291 height 384
type textarea "h"
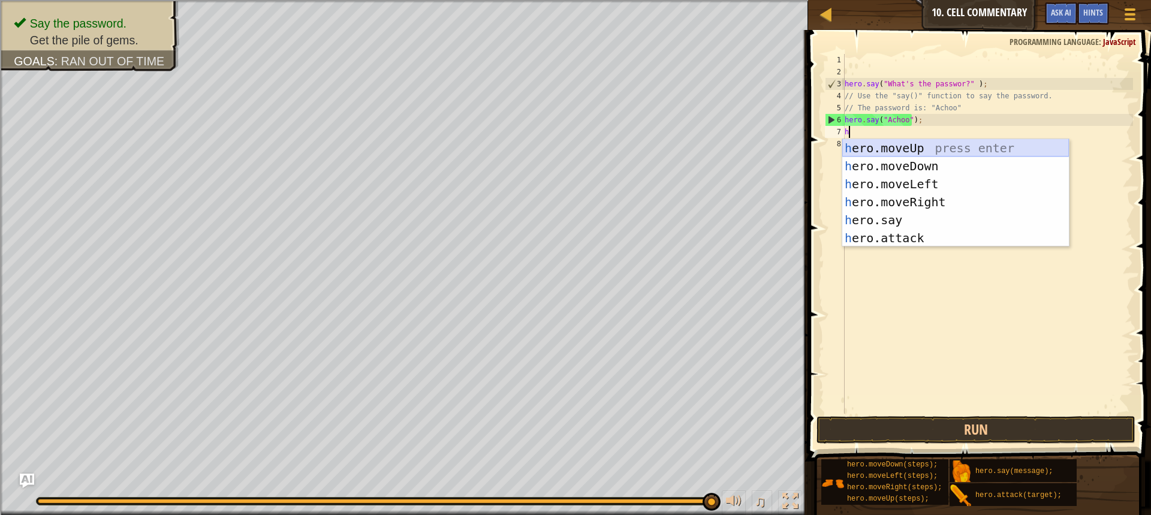
click at [880, 146] on div "h ero.moveUp press enter h ero.moveDown press enter h ero.moveLeft press enter …" at bounding box center [955, 211] width 227 height 144
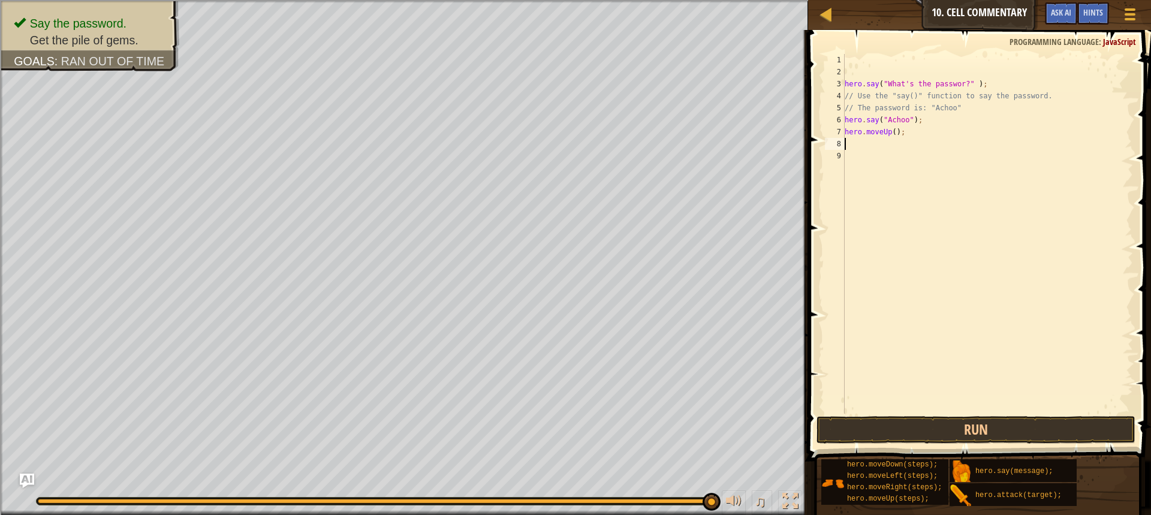
click at [892, 133] on div "hero . say ( "What's the passwor?" ) ; // Use the "say()" function to say the p…" at bounding box center [987, 246] width 291 height 384
type textarea "hero.moveUp(3);"
click at [1007, 421] on button "Run" at bounding box center [976, 430] width 319 height 28
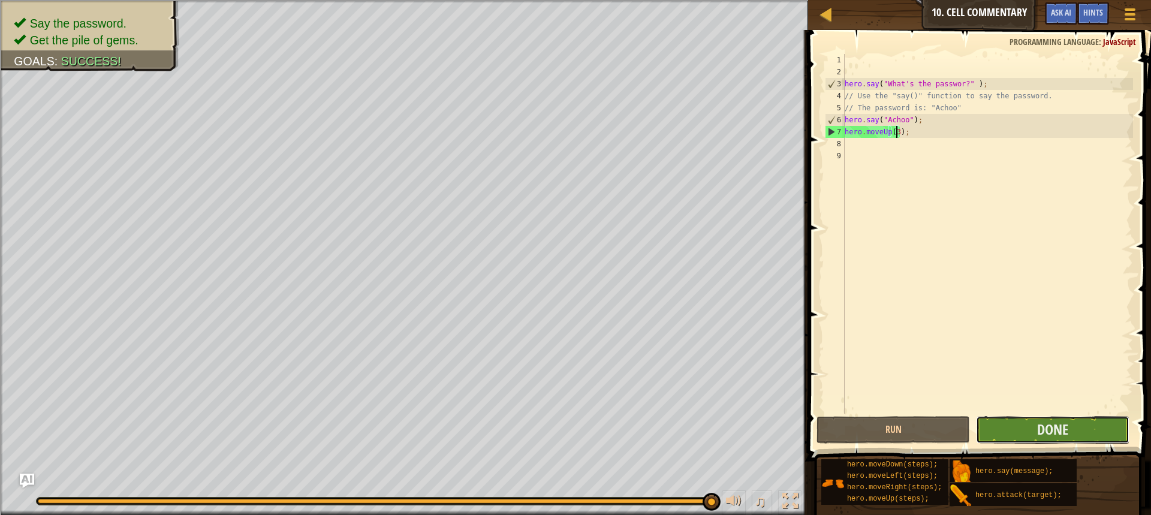
click at [1021, 433] on button "Done" at bounding box center [1052, 430] width 153 height 28
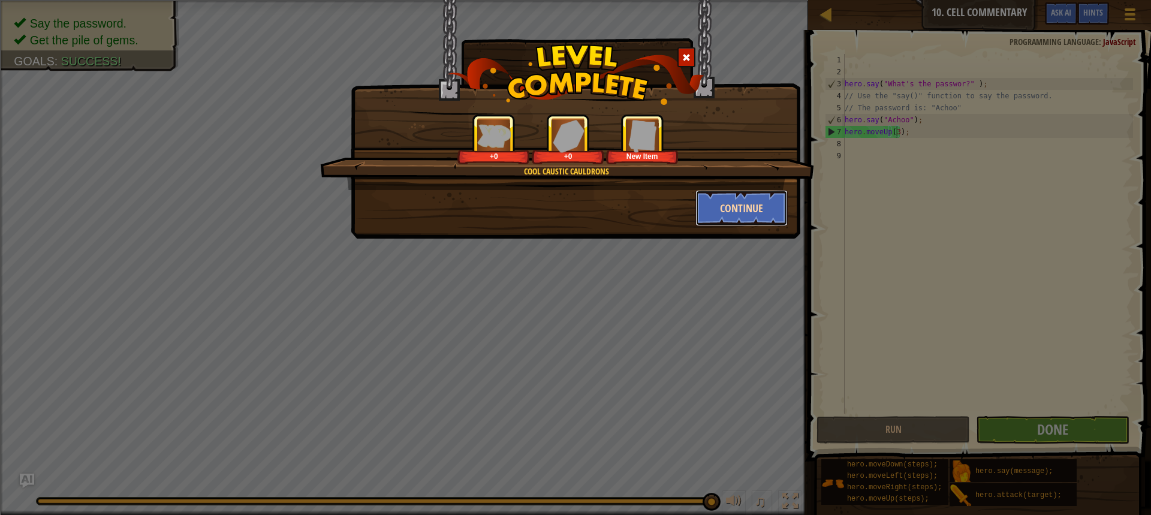
click at [727, 207] on button "Continue" at bounding box center [742, 208] width 93 height 36
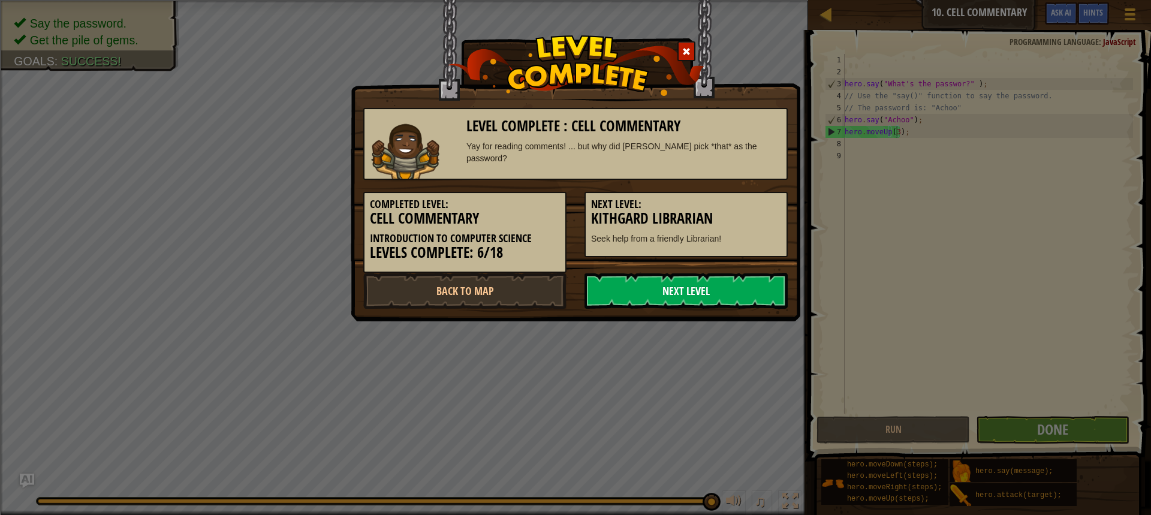
click at [772, 282] on link "Next Level" at bounding box center [686, 291] width 203 height 36
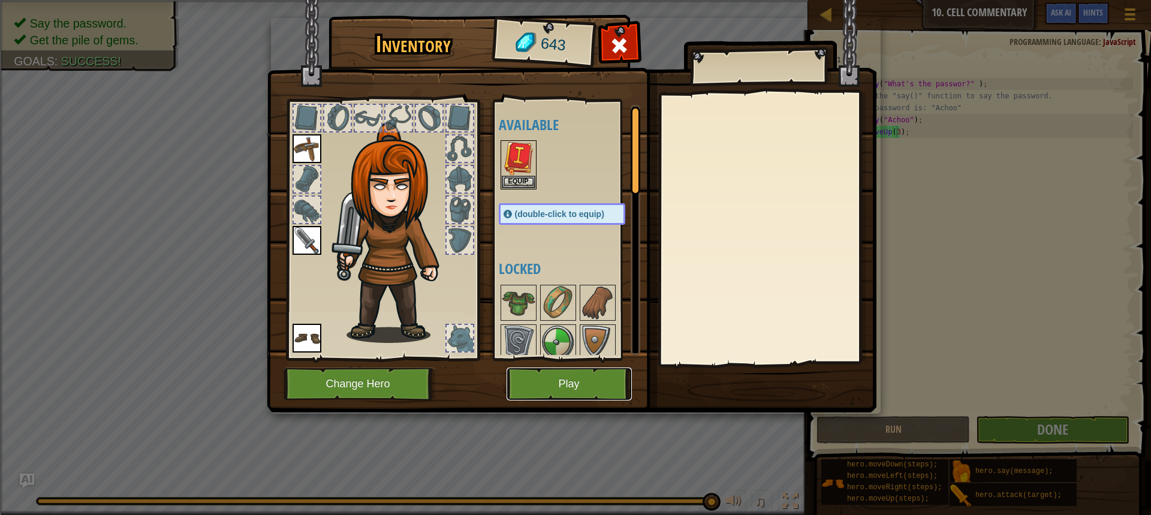
click at [604, 378] on button "Play" at bounding box center [569, 384] width 125 height 33
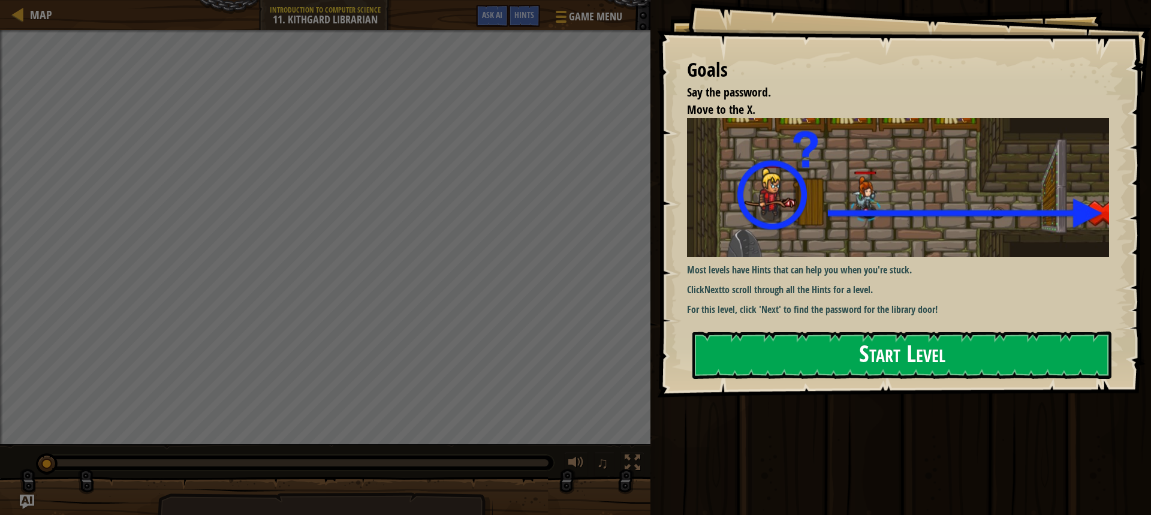
click at [733, 333] on button "Start Level" at bounding box center [902, 355] width 419 height 47
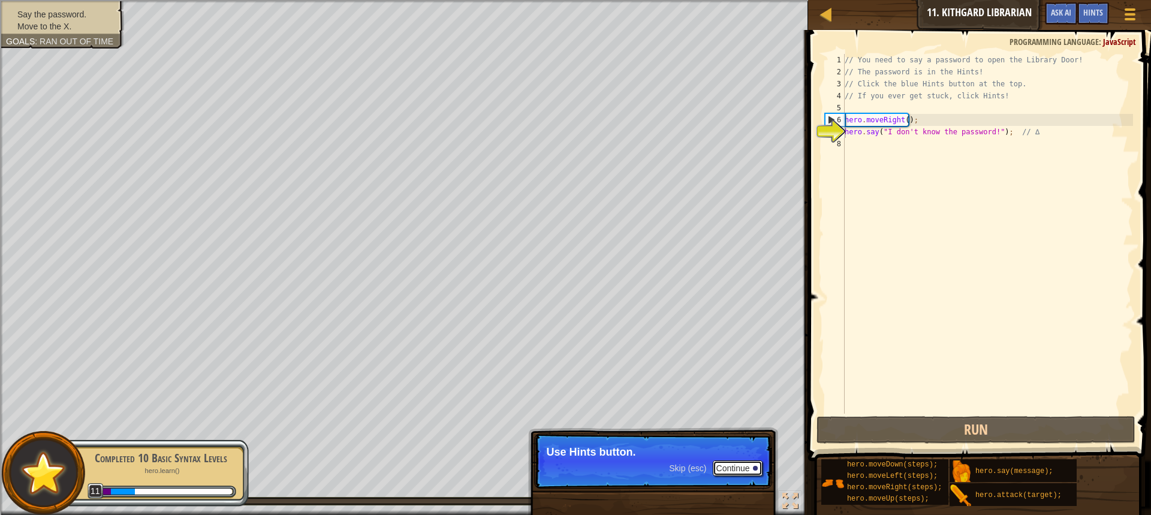
click at [728, 467] on button "Continue" at bounding box center [738, 468] width 50 height 16
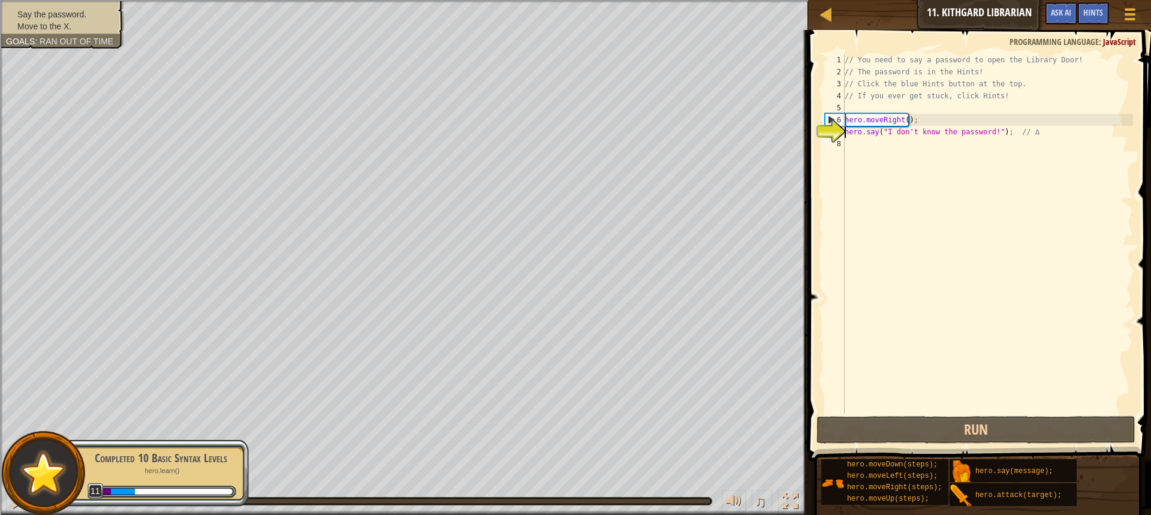
click at [877, 143] on div "// You need to say a password to open the Library Door! // The password is in t…" at bounding box center [987, 246] width 291 height 384
